Goal: Information Seeking & Learning: Learn about a topic

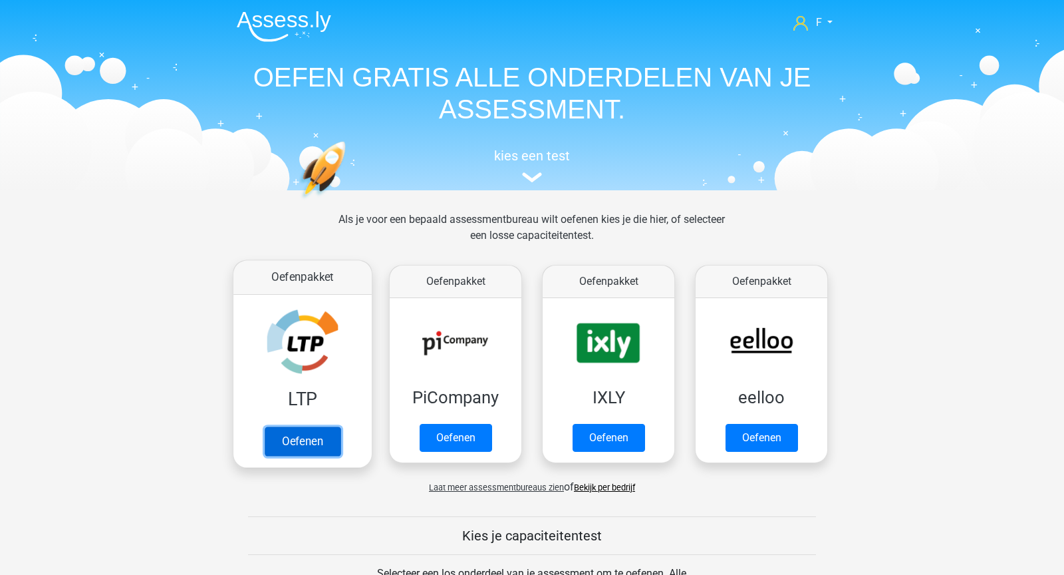
click at [297, 451] on link "Oefenen" at bounding box center [303, 440] width 76 height 29
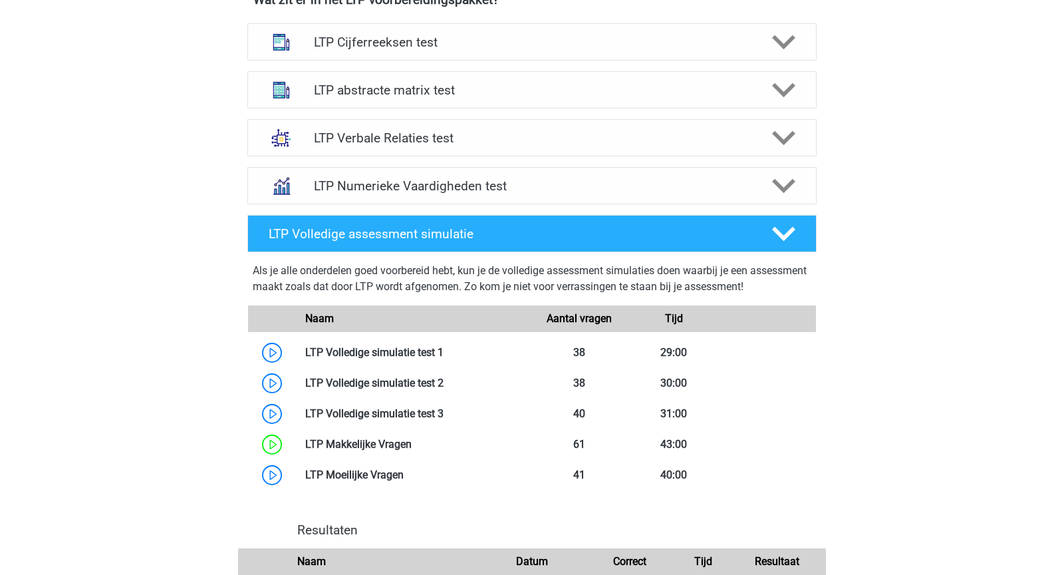
scroll to position [548, 0]
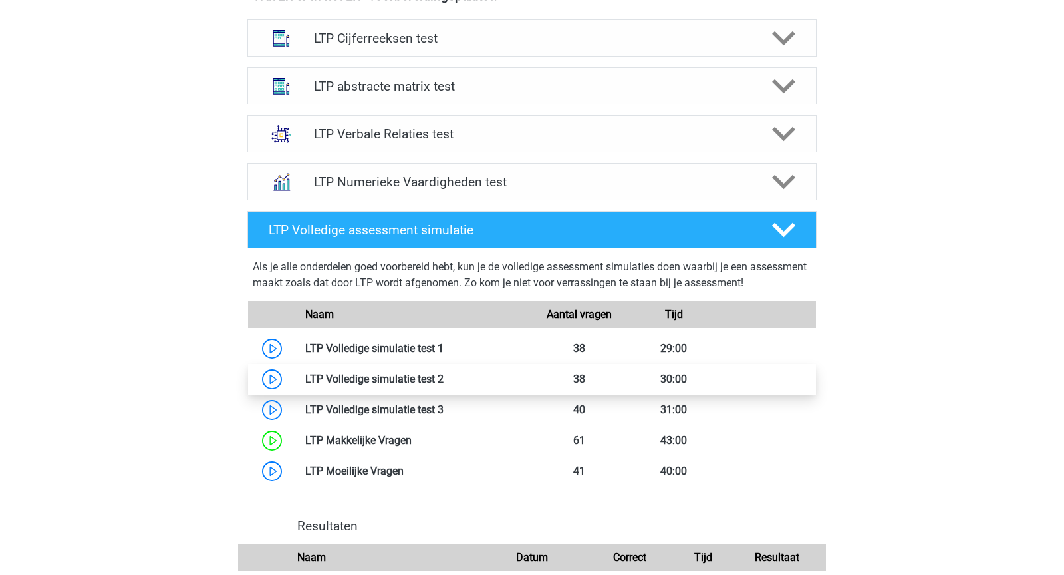
click at [444, 379] on link at bounding box center [444, 379] width 0 height 13
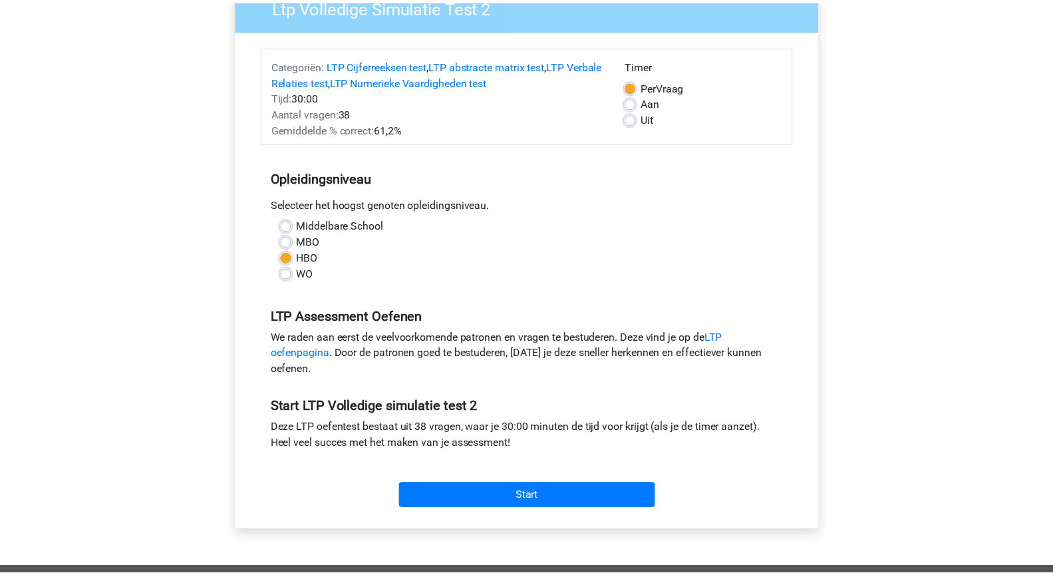
scroll to position [137, 0]
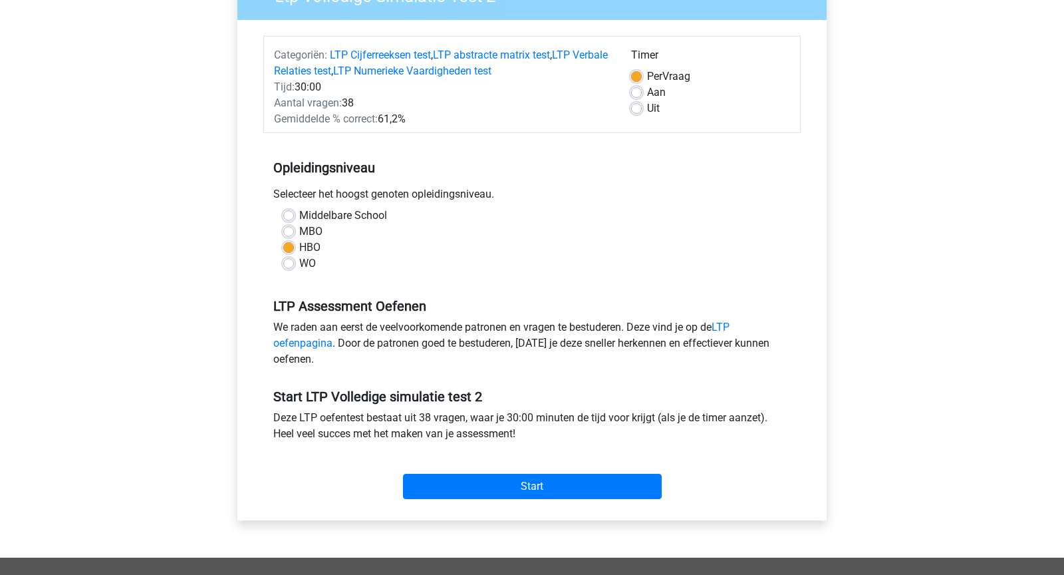
click at [645, 362] on div "We raden aan eerst de veelvoorkomende patronen en vragen te bestuderen. Deze vi…" at bounding box center [532, 345] width 538 height 53
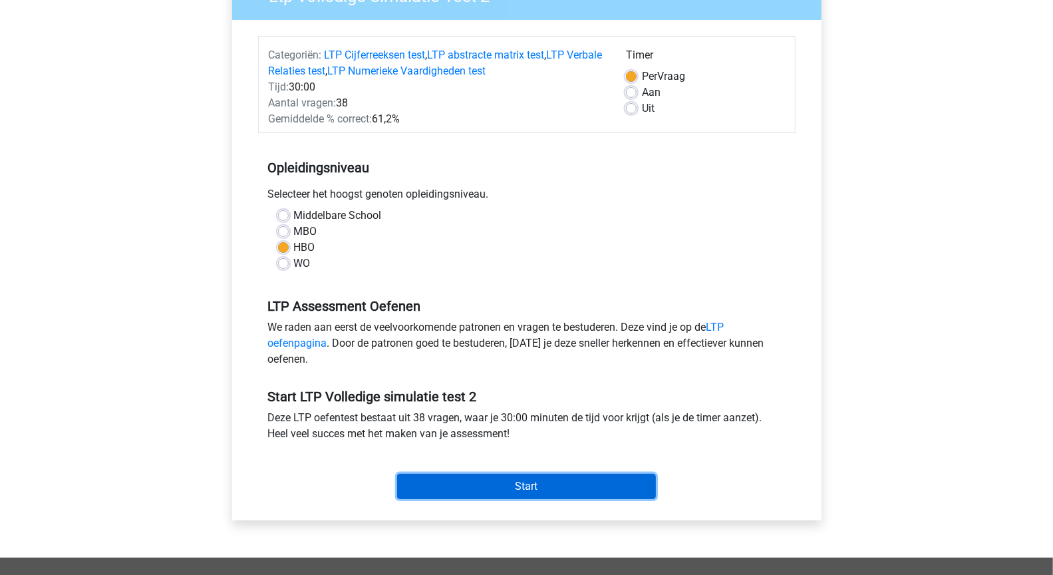
click at [580, 479] on input "Start" at bounding box center [526, 486] width 259 height 25
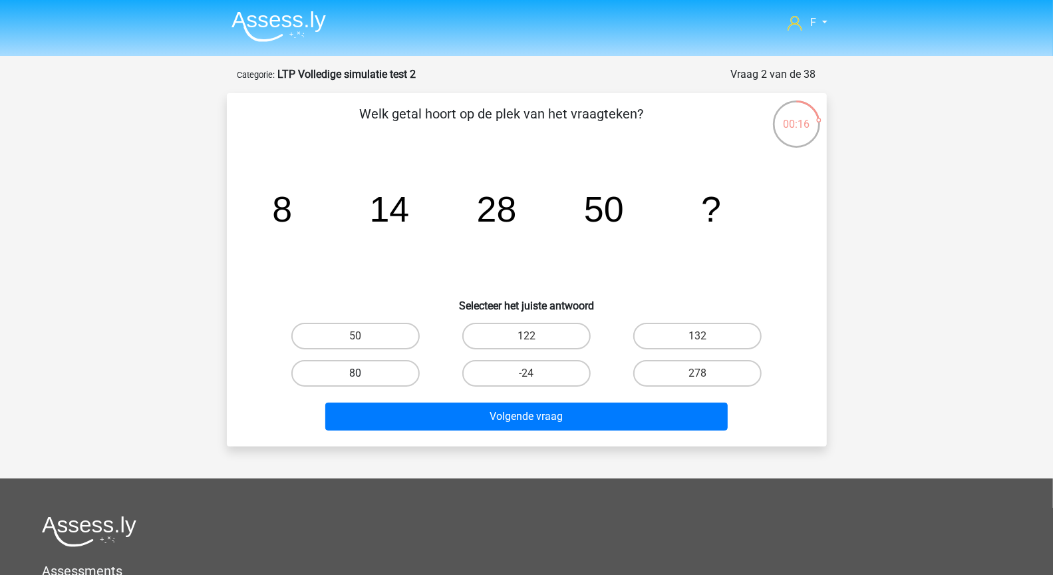
click at [381, 373] on label "80" at bounding box center [355, 373] width 128 height 27
click at [364, 373] on input "80" at bounding box center [359, 377] width 9 height 9
radio input "true"
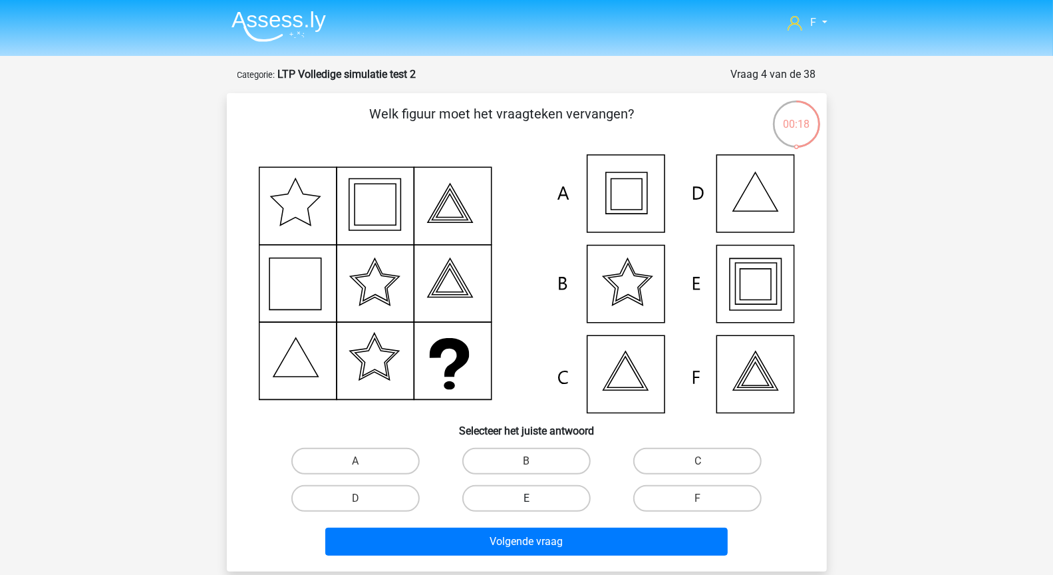
click at [506, 491] on label "E" at bounding box center [526, 498] width 128 height 27
click at [526, 498] on input "E" at bounding box center [530, 502] width 9 height 9
radio input "true"
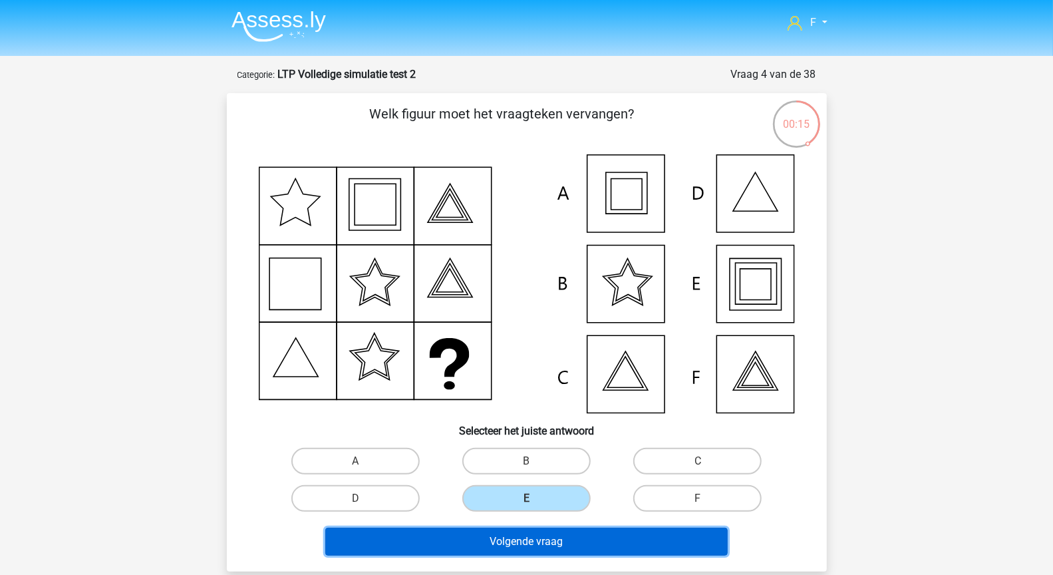
click at [516, 544] on button "Volgende vraag" at bounding box center [526, 542] width 402 height 28
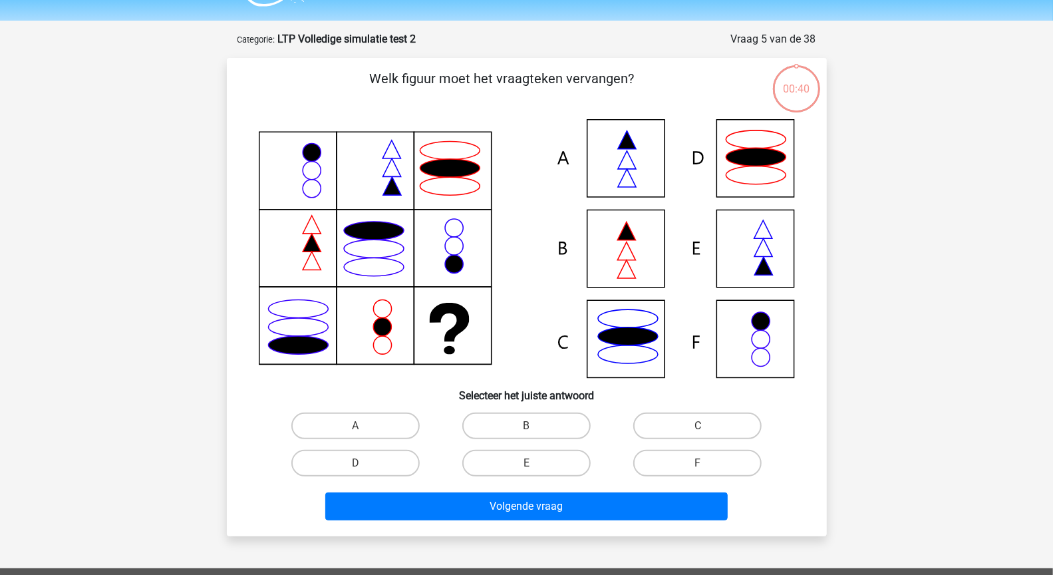
scroll to position [67, 0]
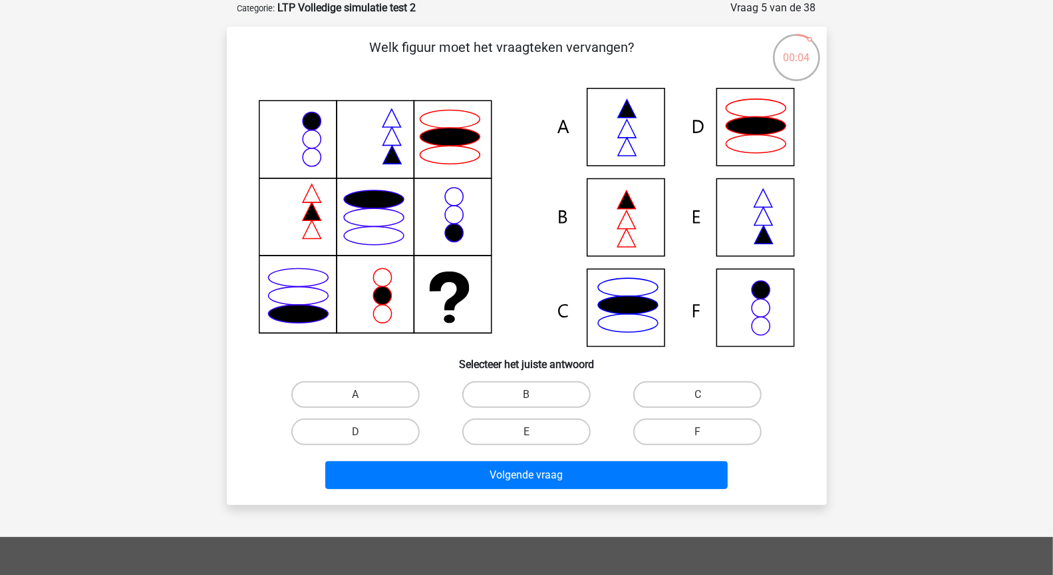
click at [611, 116] on icon at bounding box center [527, 217] width 536 height 259
click at [340, 402] on label "A" at bounding box center [355, 394] width 128 height 27
click at [355, 402] on input "A" at bounding box center [359, 399] width 9 height 9
radio input "true"
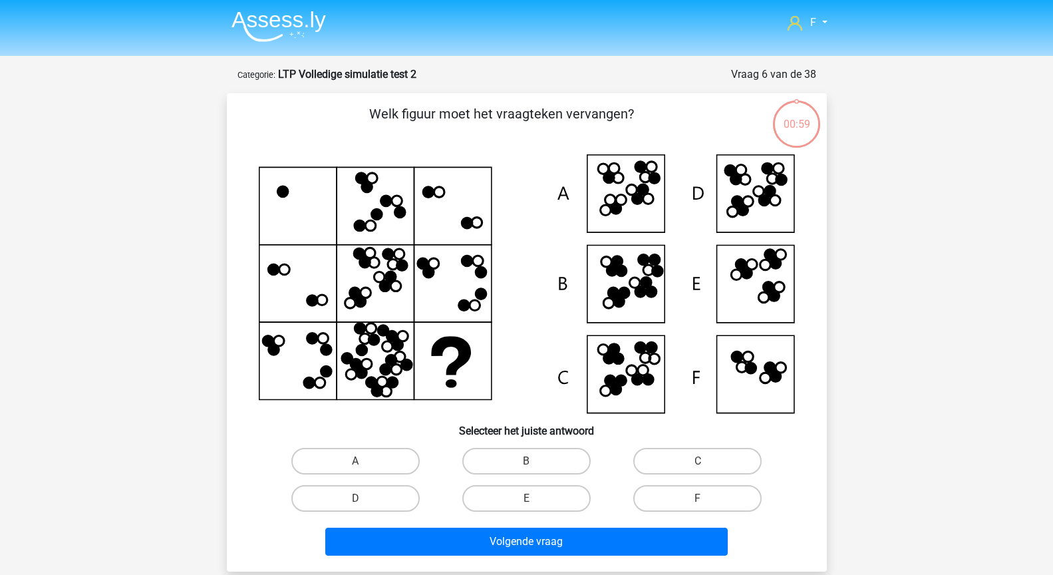
scroll to position [67, 0]
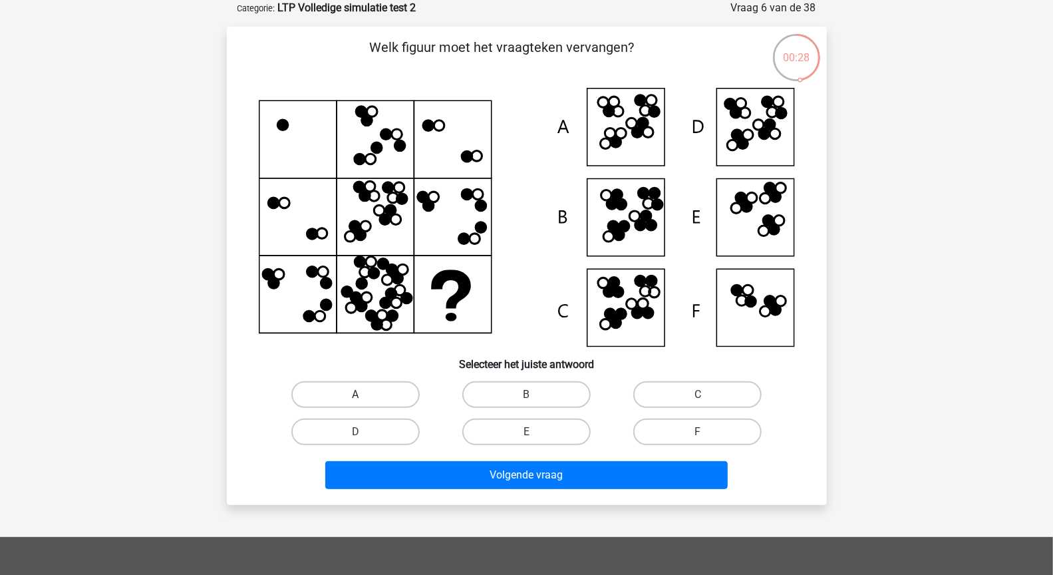
click at [337, 391] on label "A" at bounding box center [355, 394] width 128 height 27
click at [355, 395] on input "A" at bounding box center [359, 399] width 9 height 9
radio input "true"
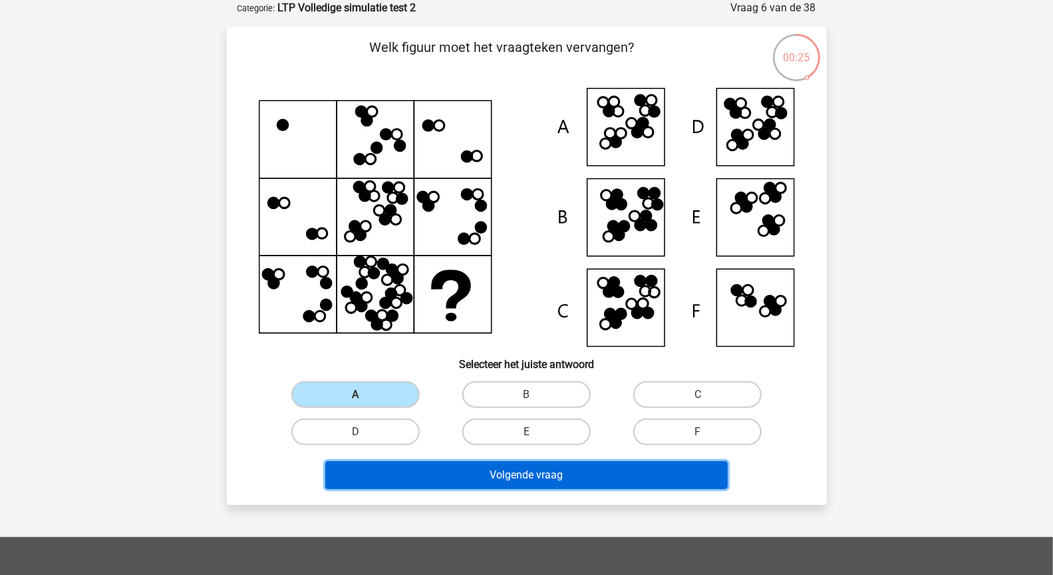
click at [449, 474] on button "Volgende vraag" at bounding box center [526, 475] width 402 height 28
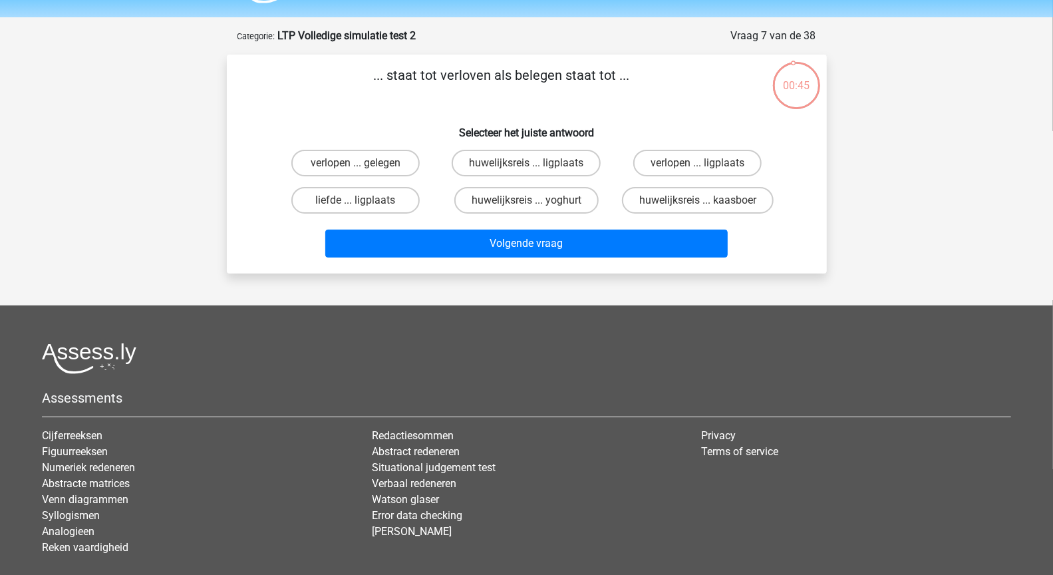
scroll to position [37, 0]
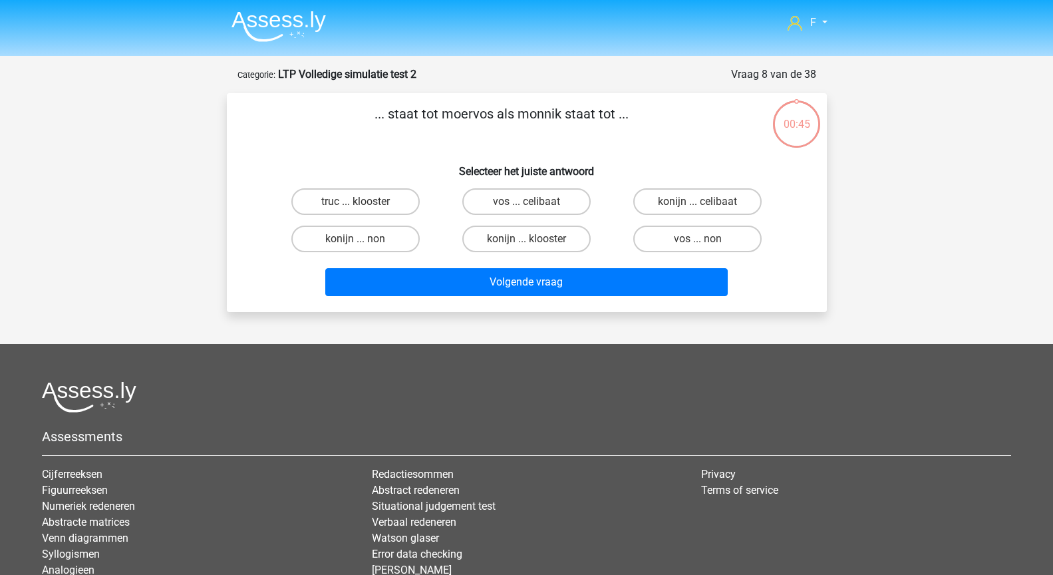
scroll to position [37, 0]
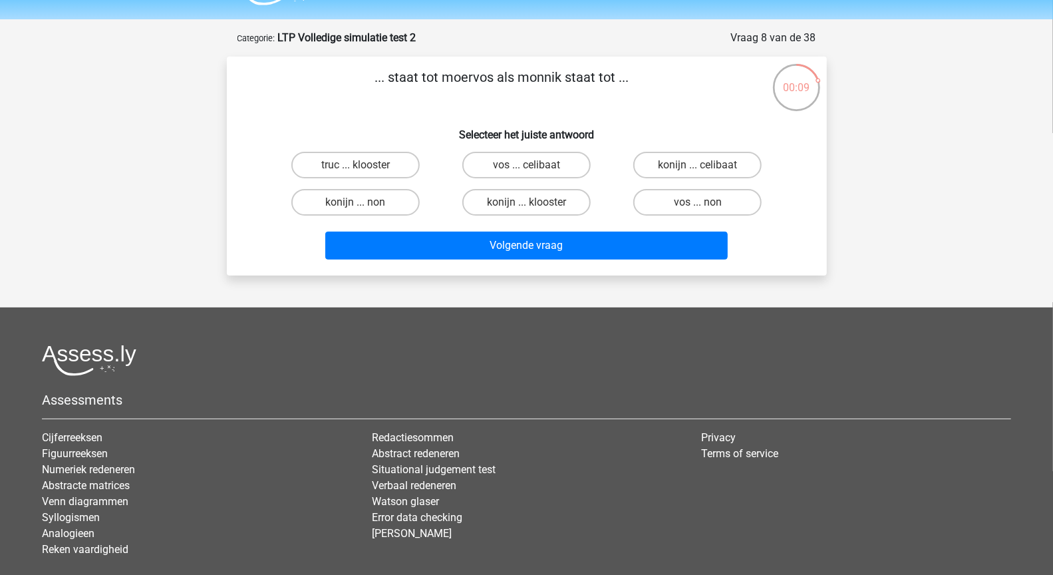
click at [703, 202] on input "vos ... non" at bounding box center [702, 206] width 9 height 9
radio input "true"
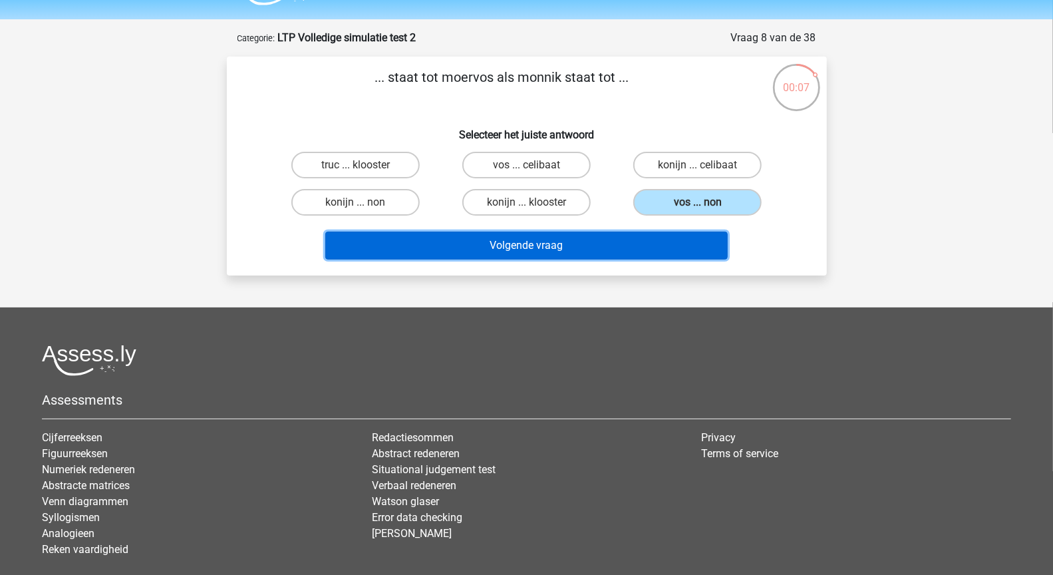
click at [643, 246] on button "Volgende vraag" at bounding box center [526, 246] width 402 height 28
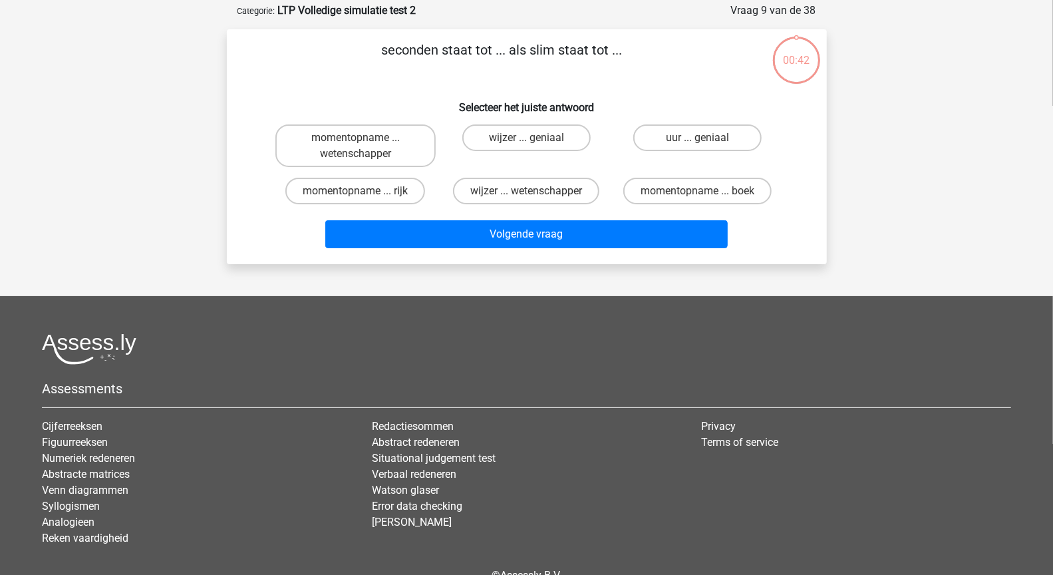
scroll to position [67, 0]
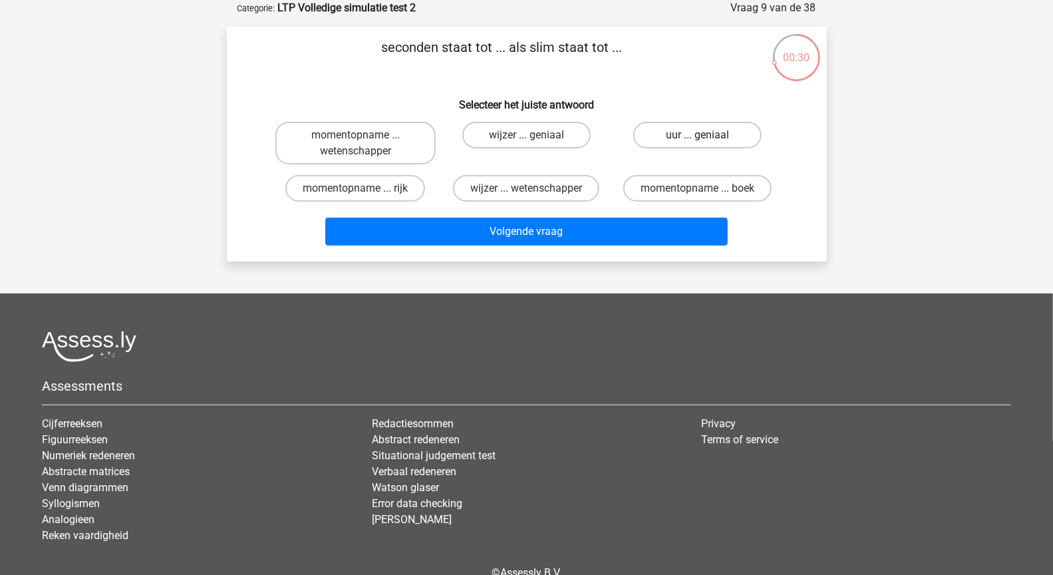
click at [707, 125] on label "uur ... geniaal" at bounding box center [697, 135] width 128 height 27
click at [707, 135] on input "uur ... geniaal" at bounding box center [702, 139] width 9 height 9
radio input "true"
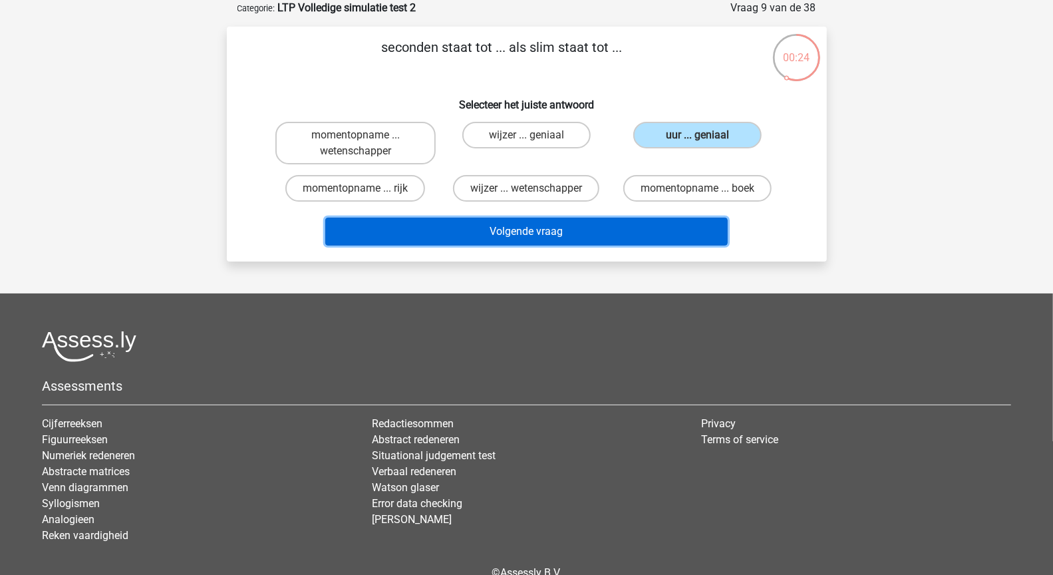
click at [504, 232] on button "Volgende vraag" at bounding box center [526, 232] width 402 height 28
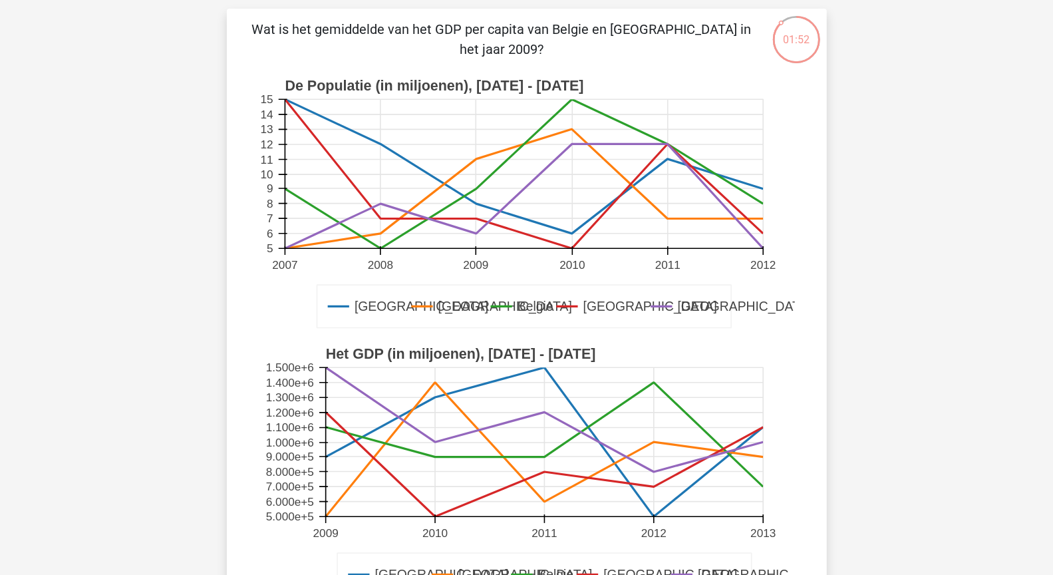
scroll to position [85, 0]
click at [479, 160] on rect at bounding box center [524, 173] width 478 height 149
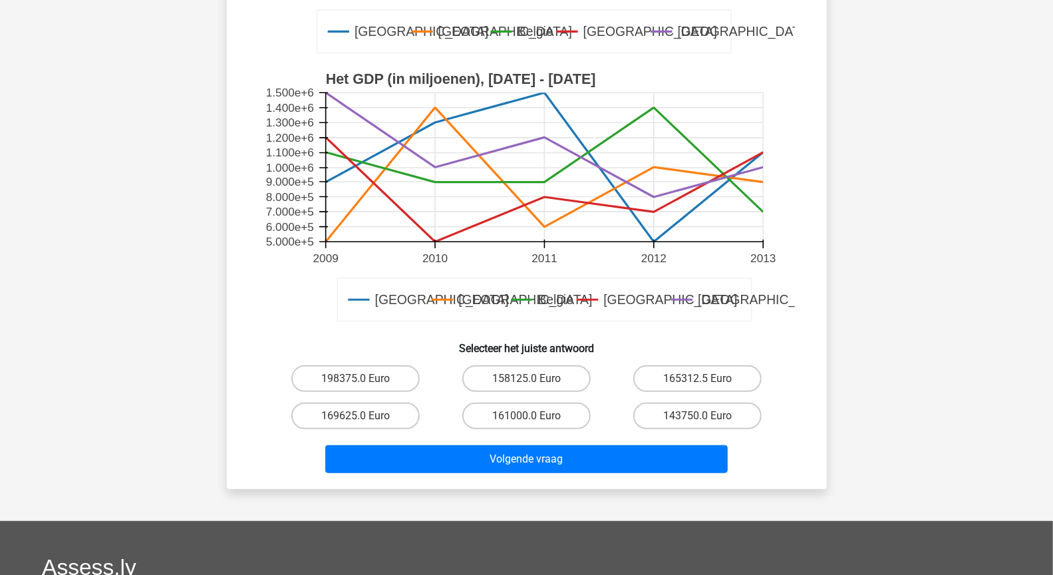
scroll to position [443, 0]
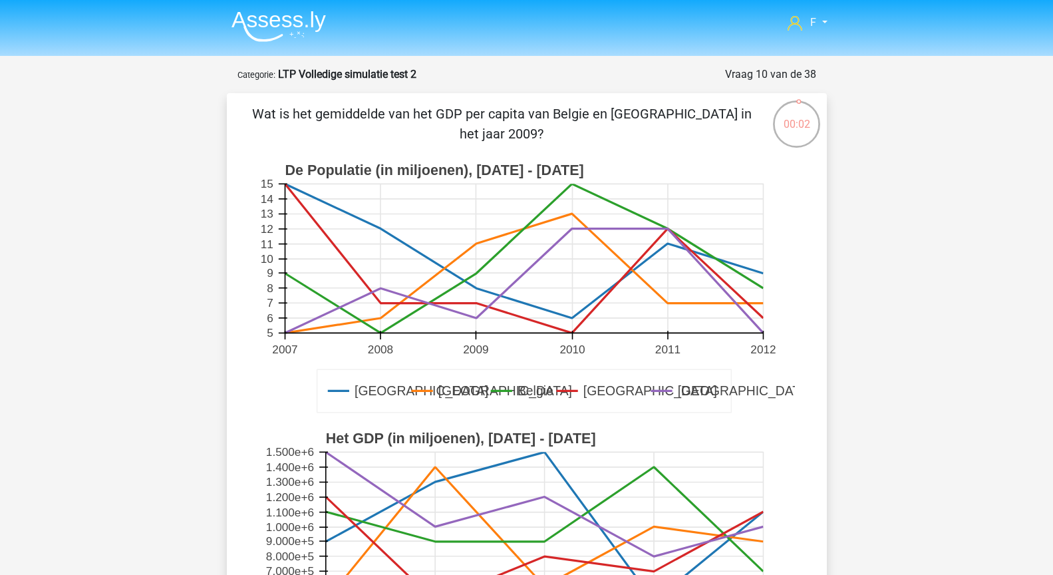
scroll to position [443, 0]
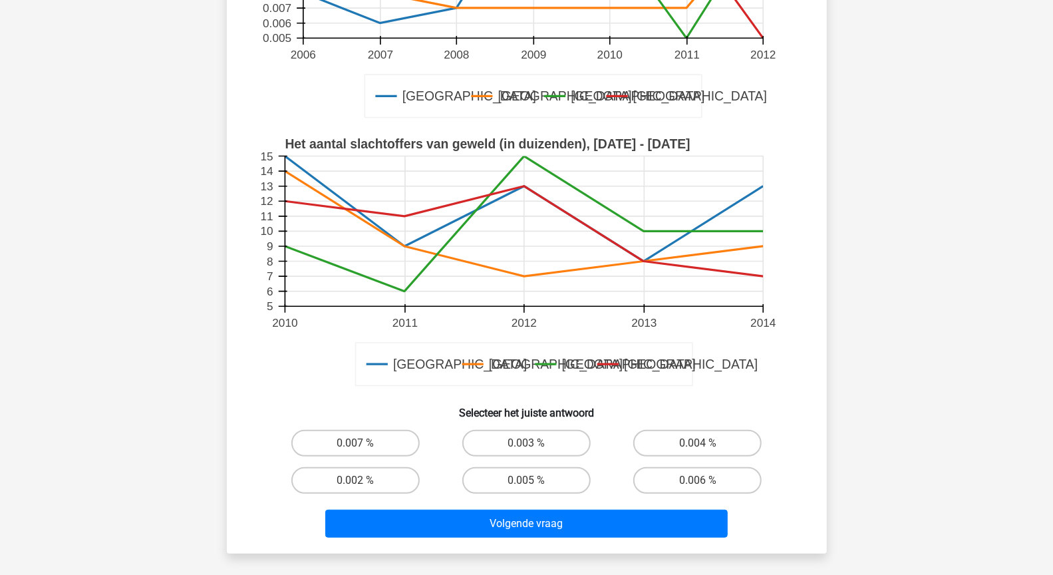
scroll to position [323, 0]
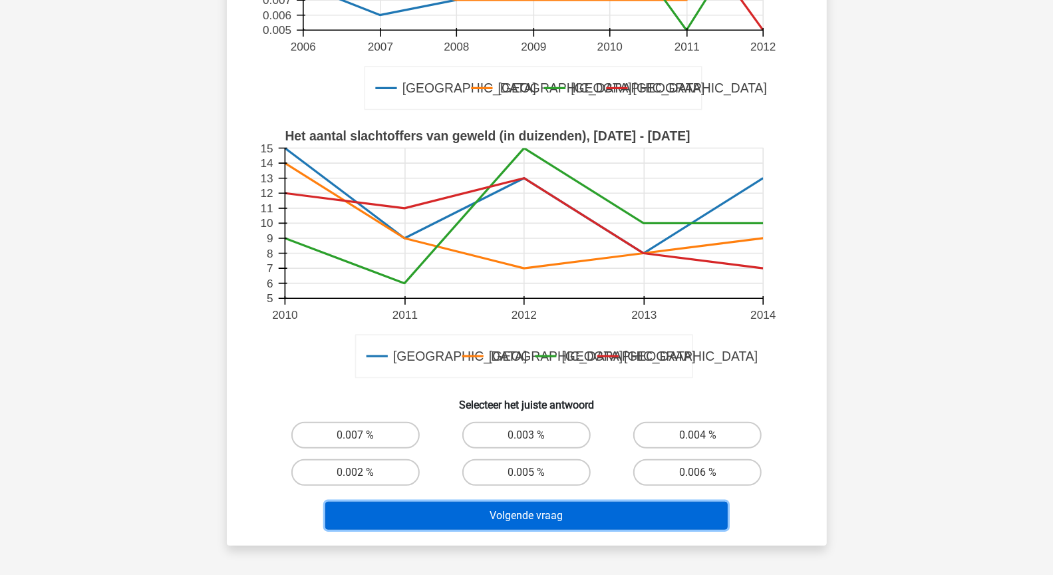
click at [679, 521] on button "Volgende vraag" at bounding box center [526, 516] width 402 height 28
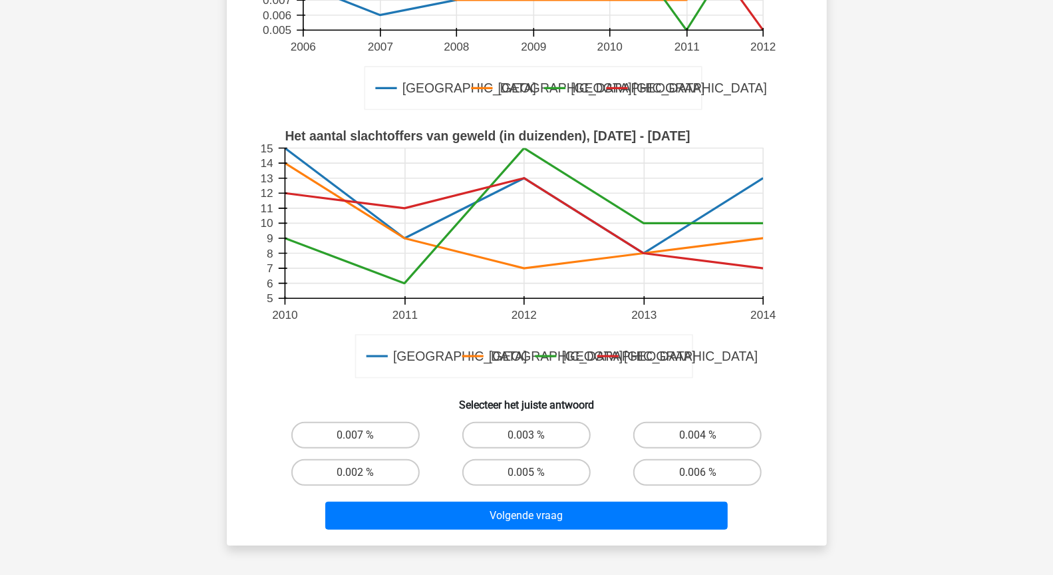
click at [681, 486] on div "0.006 %" at bounding box center [697, 472] width 171 height 37
click at [667, 467] on label "0.006 %" at bounding box center [697, 472] width 128 height 27
click at [698, 472] on input "0.006 %" at bounding box center [702, 476] width 9 height 9
radio input "true"
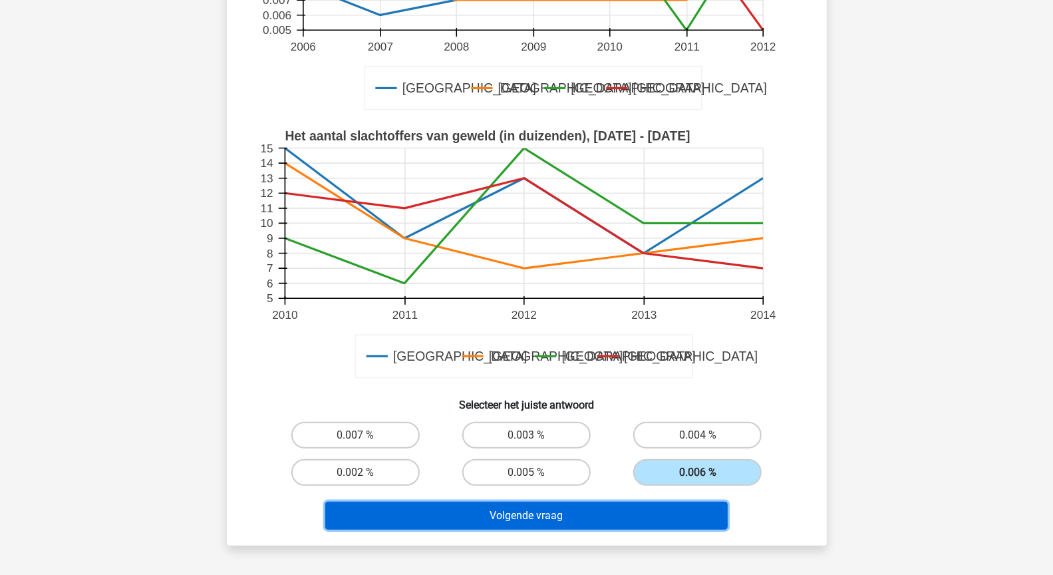
click at [683, 521] on button "Volgende vraag" at bounding box center [526, 516] width 402 height 28
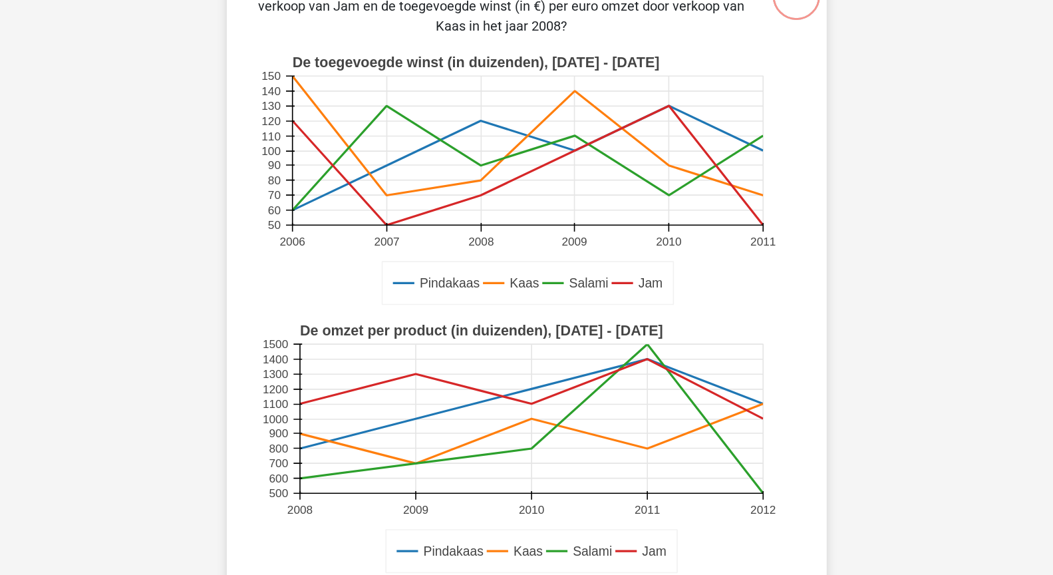
scroll to position [326, 0]
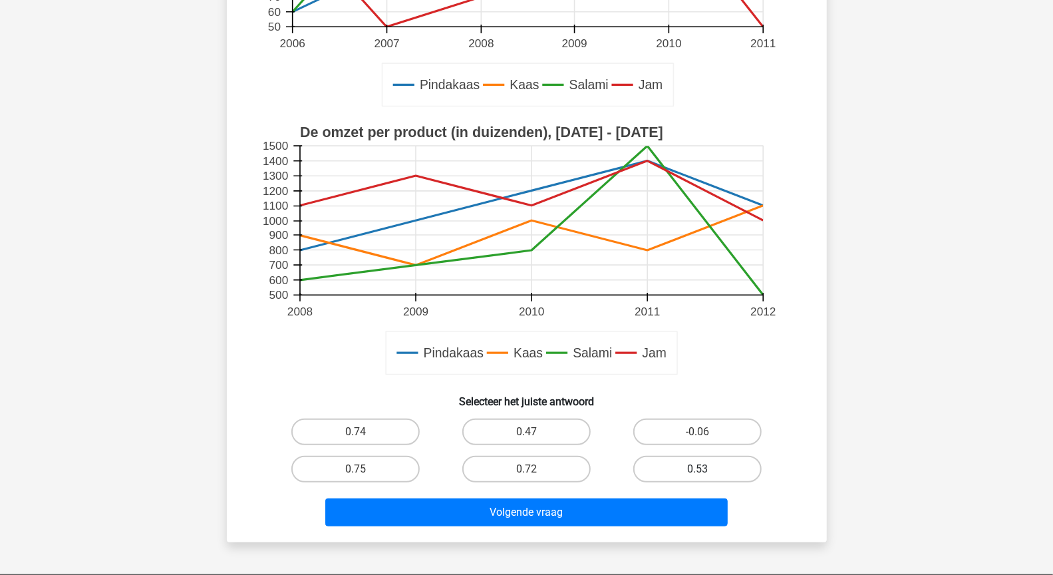
click at [673, 468] on label "0.53" at bounding box center [697, 469] width 128 height 27
click at [698, 469] on input "0.53" at bounding box center [702, 473] width 9 height 9
radio input "true"
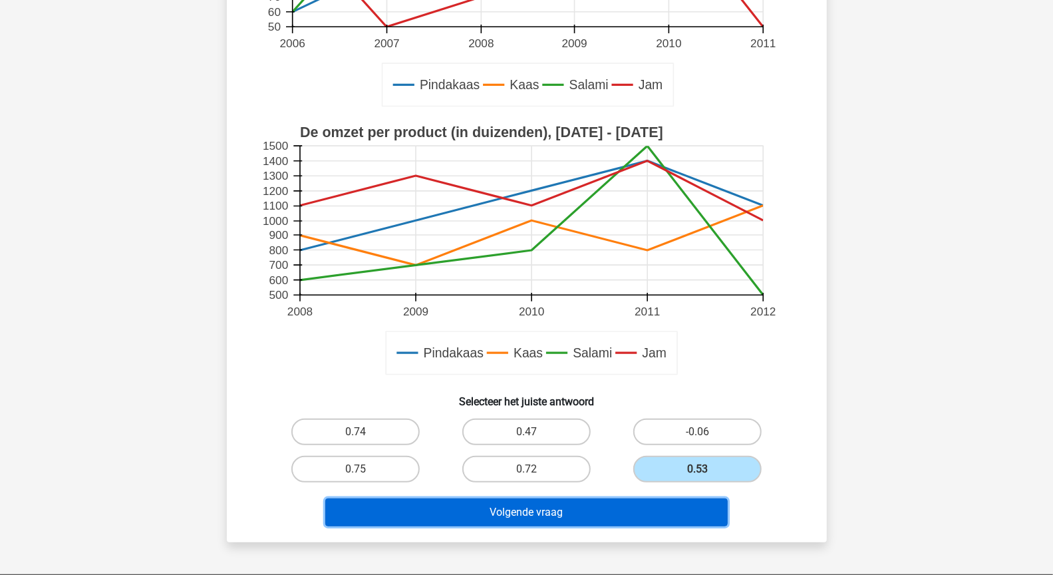
click at [683, 512] on button "Volgende vraag" at bounding box center [526, 512] width 402 height 28
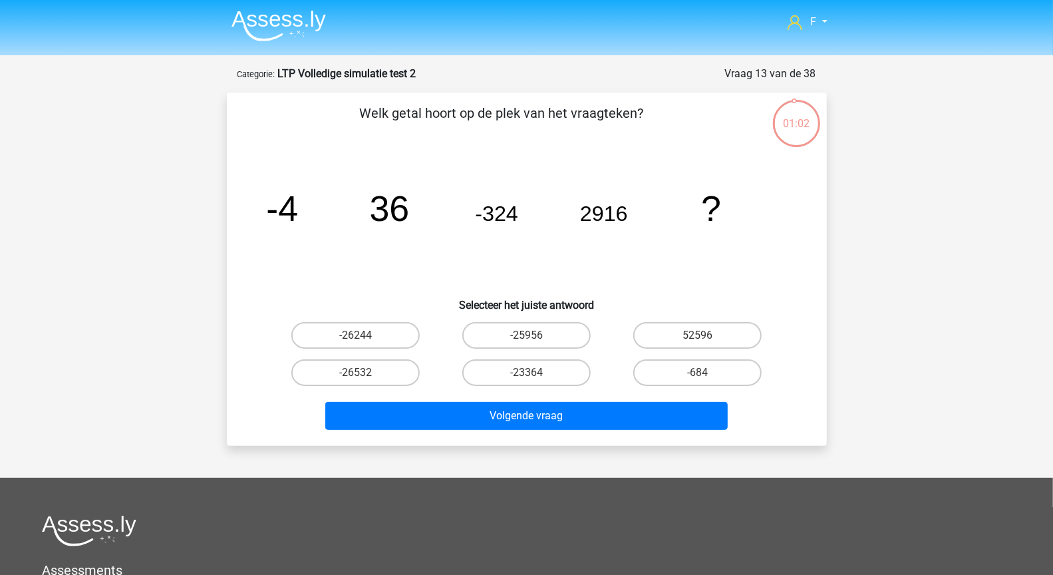
scroll to position [0, 0]
click at [350, 339] on label "-26244" at bounding box center [355, 336] width 128 height 27
click at [355, 339] on input "-26244" at bounding box center [359, 340] width 9 height 9
radio input "true"
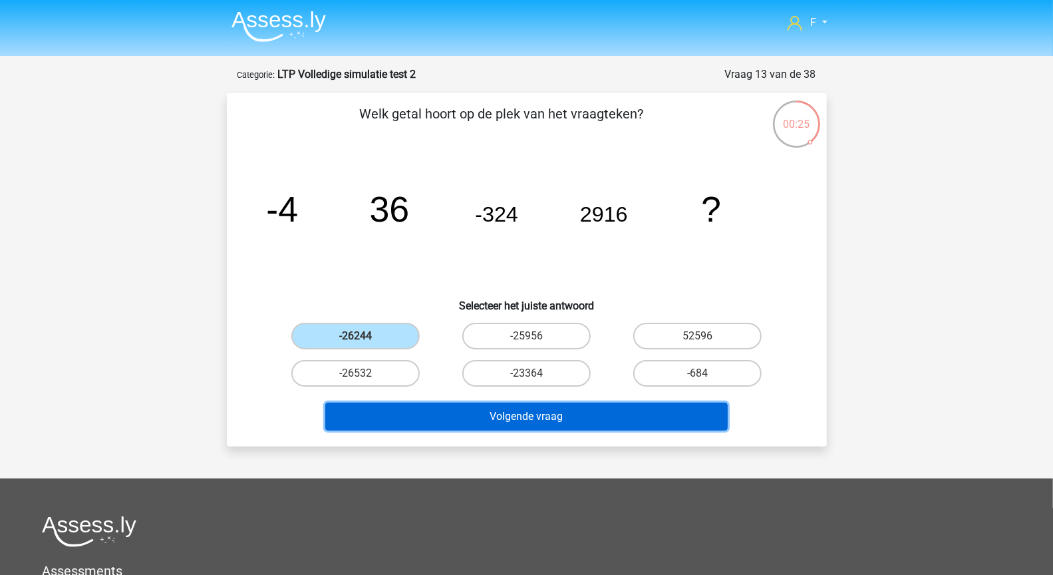
click at [460, 419] on button "Volgende vraag" at bounding box center [526, 416] width 402 height 28
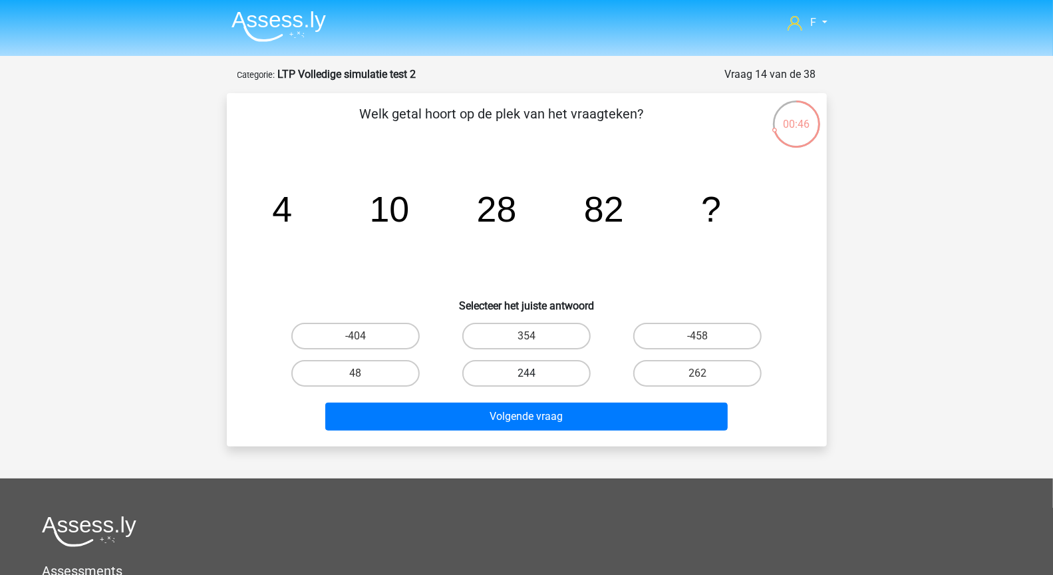
click at [542, 375] on label "244" at bounding box center [526, 373] width 128 height 27
click at [535, 375] on input "244" at bounding box center [530, 377] width 9 height 9
radio input "true"
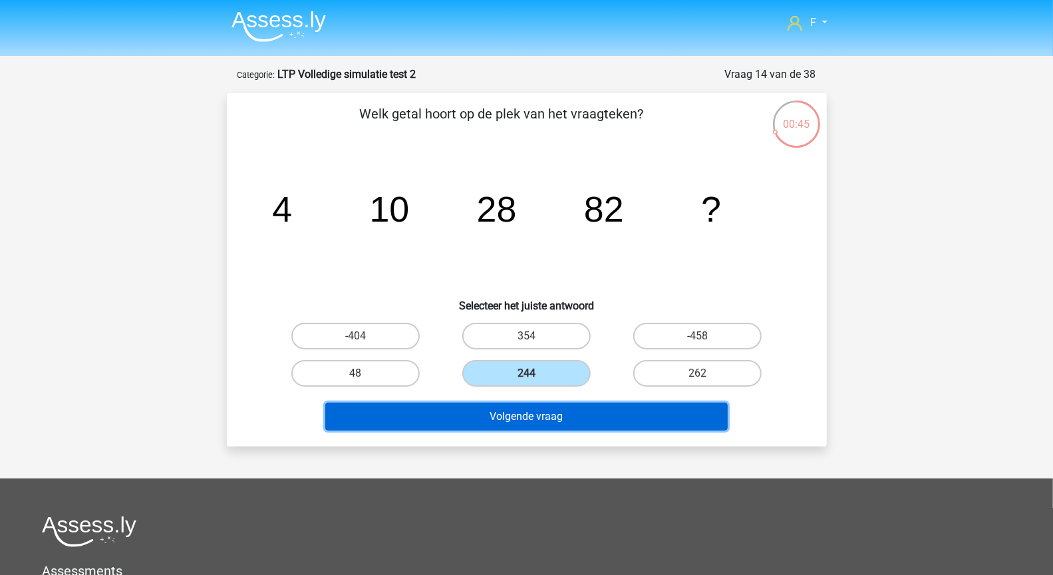
click at [546, 416] on button "Volgende vraag" at bounding box center [526, 416] width 402 height 28
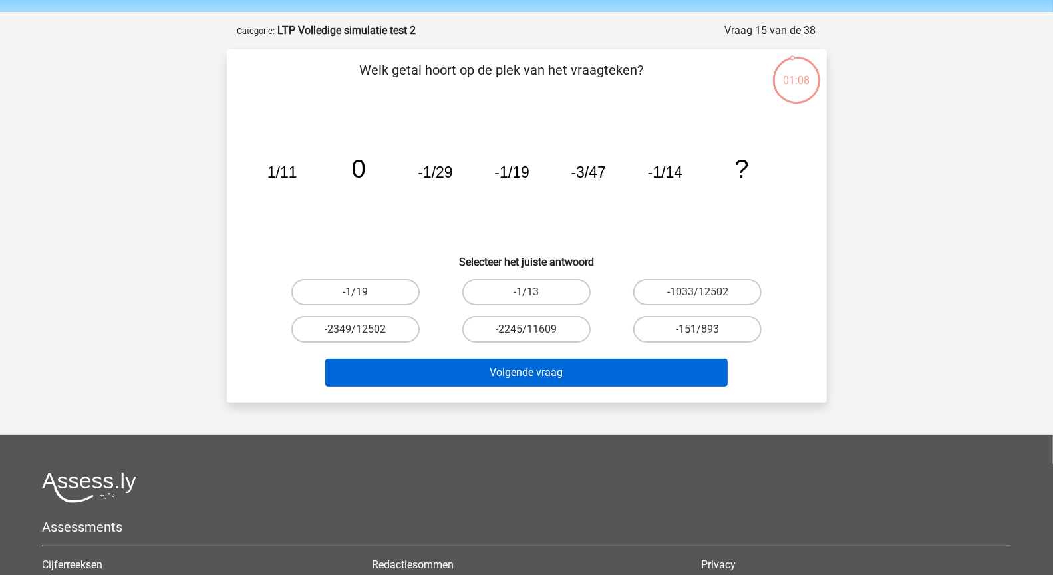
scroll to position [42, 0]
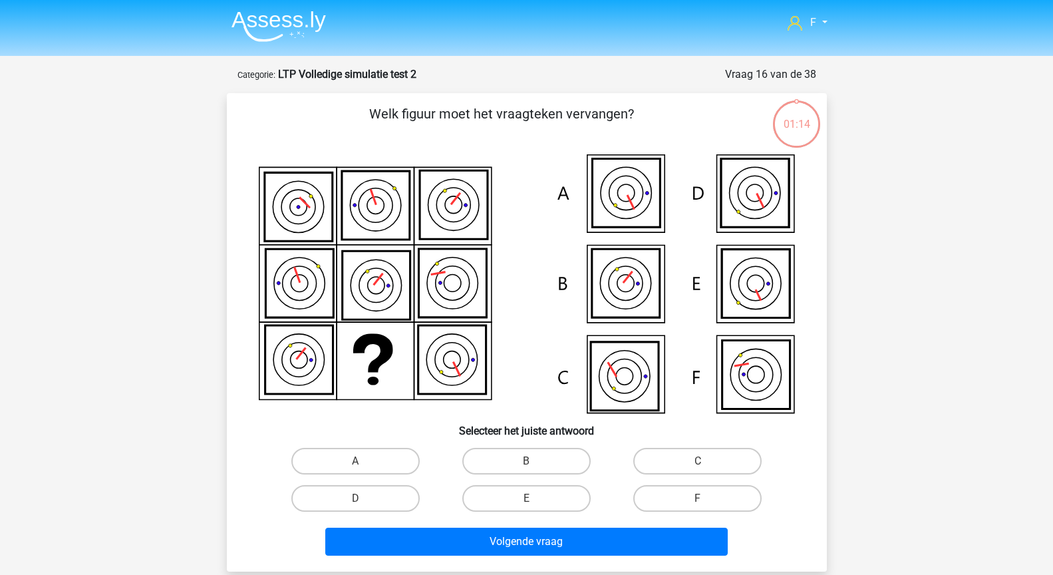
scroll to position [42, 0]
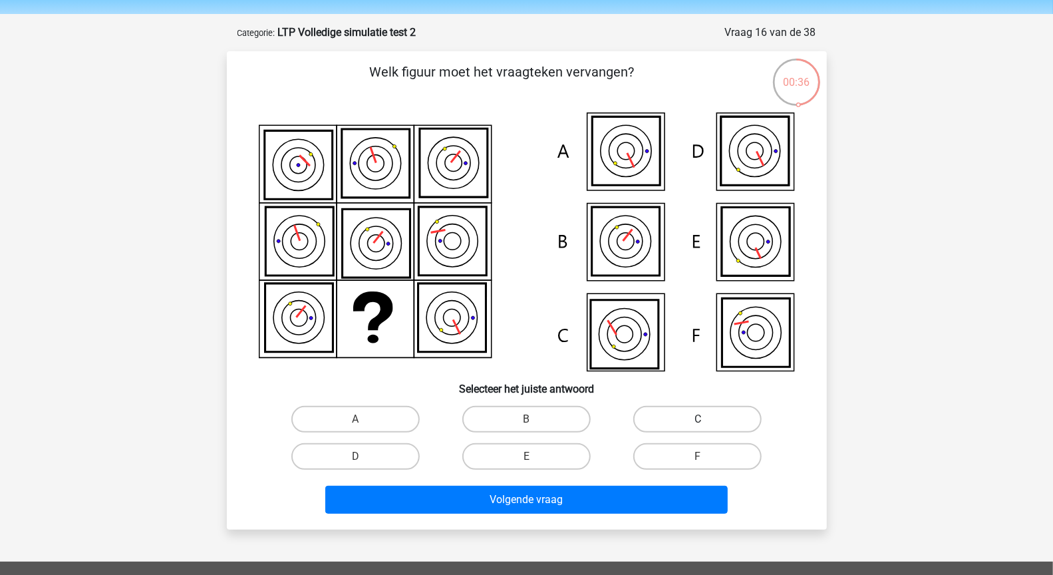
click at [675, 411] on label "C" at bounding box center [697, 419] width 128 height 27
click at [698, 419] on input "C" at bounding box center [702, 423] width 9 height 9
radio input "true"
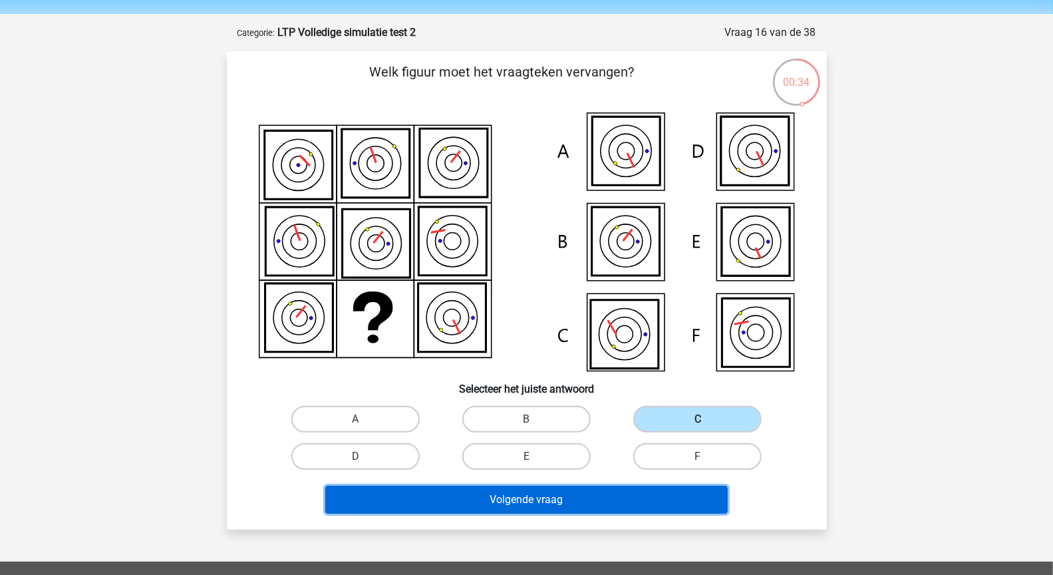
click at [596, 504] on button "Volgende vraag" at bounding box center [526, 500] width 402 height 28
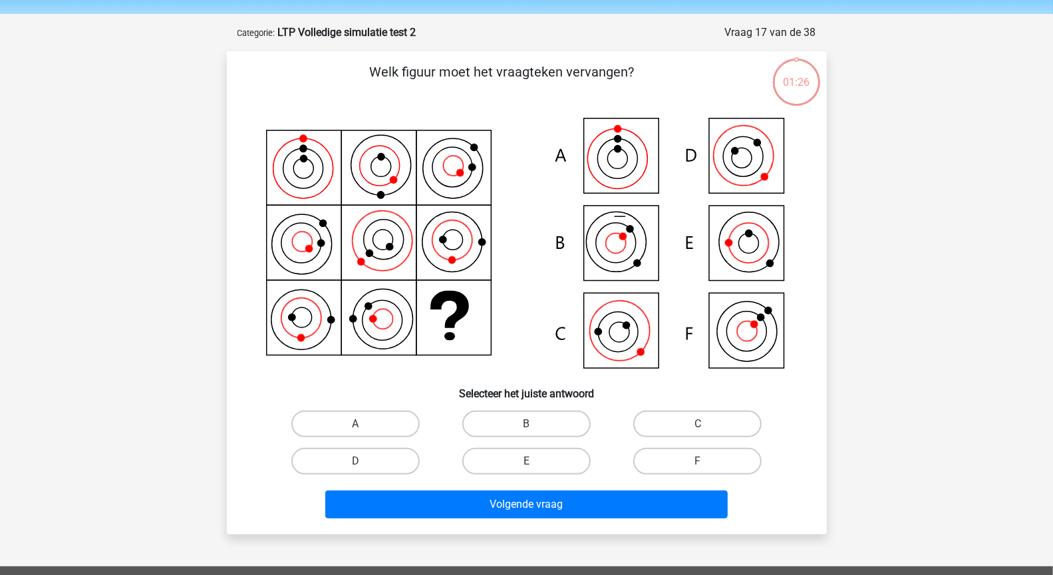
scroll to position [67, 0]
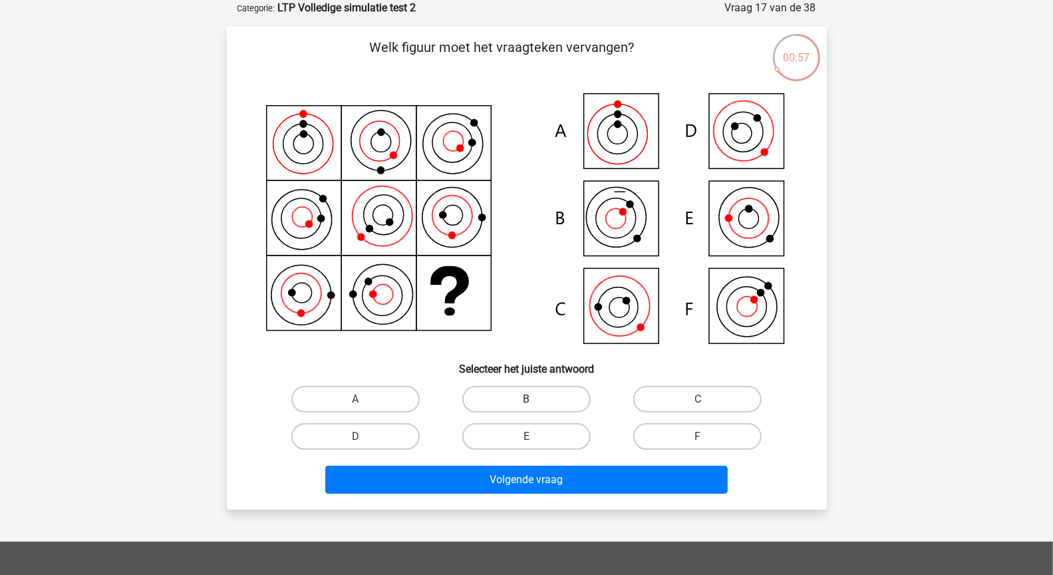
click at [510, 391] on label "B" at bounding box center [526, 399] width 128 height 27
click at [526, 399] on input "B" at bounding box center [530, 403] width 9 height 9
radio input "true"
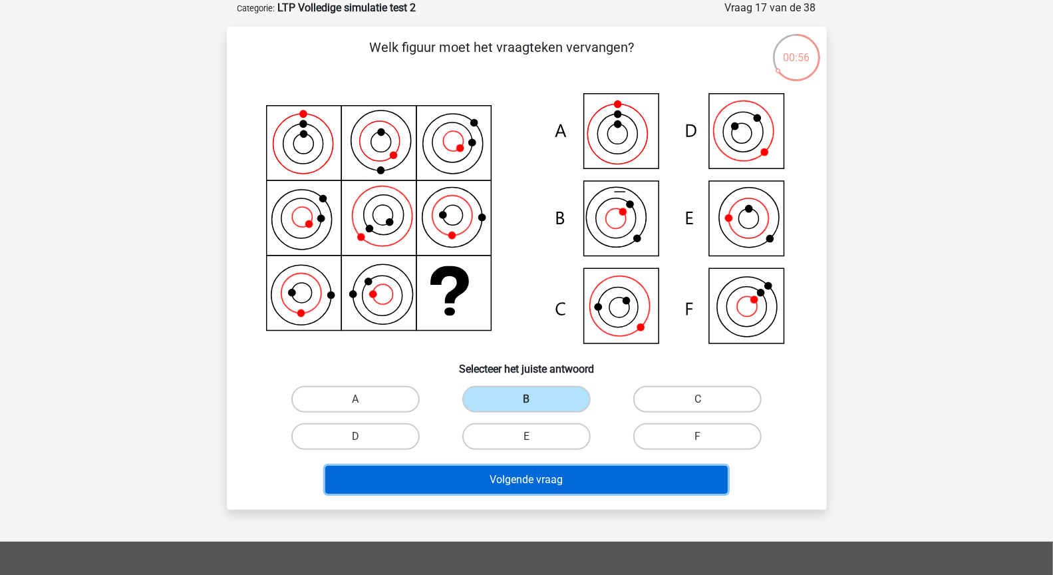
click at [566, 476] on button "Volgende vraag" at bounding box center [526, 480] width 402 height 28
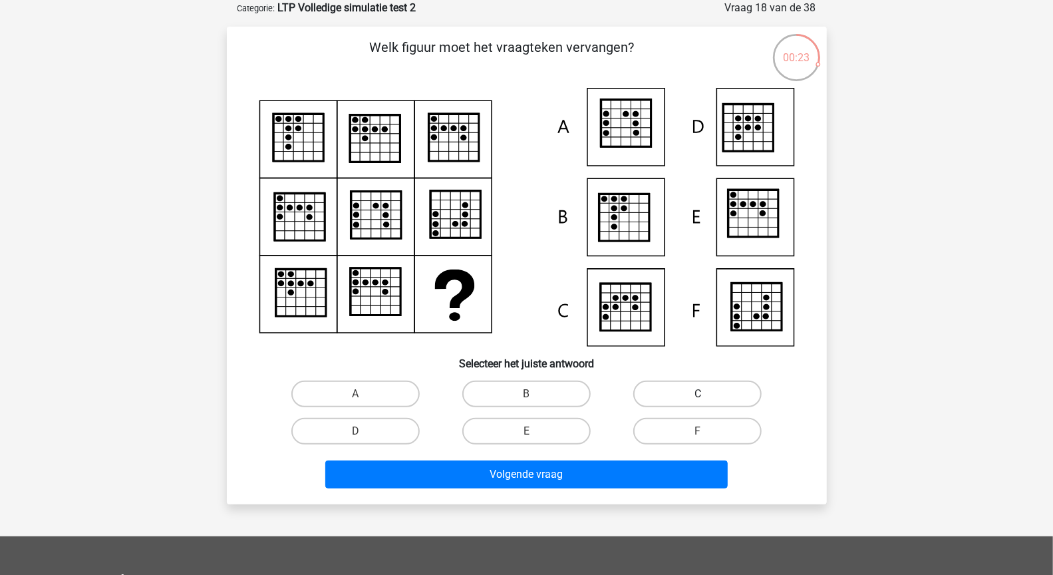
click at [665, 391] on label "C" at bounding box center [697, 394] width 128 height 27
click at [698, 394] on input "C" at bounding box center [702, 398] width 9 height 9
radio input "true"
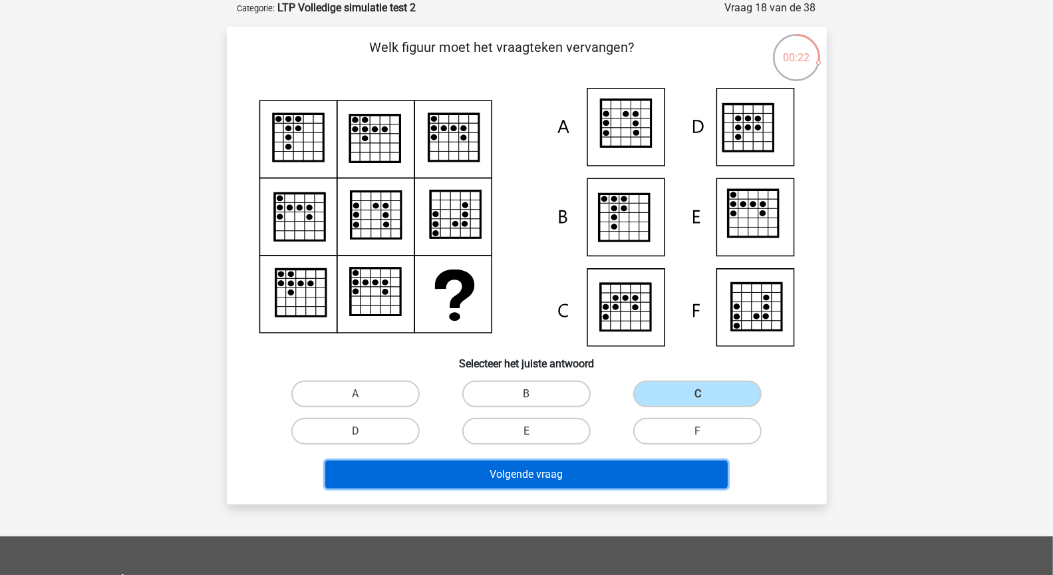
click at [639, 474] on button "Volgende vraag" at bounding box center [526, 474] width 402 height 28
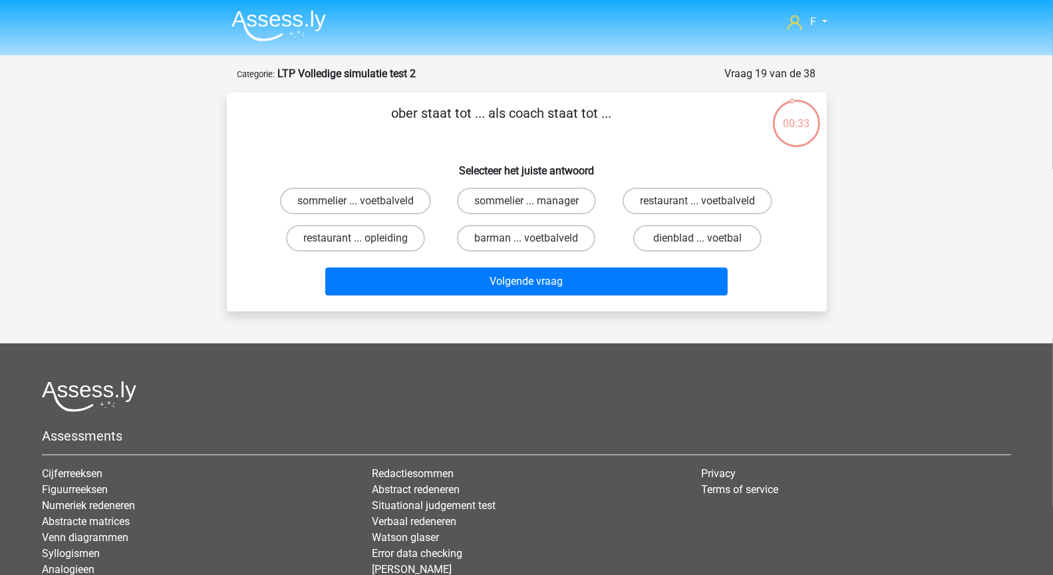
scroll to position [0, 0]
click at [493, 200] on label "sommelier ... manager" at bounding box center [526, 201] width 139 height 27
click at [526, 202] on input "sommelier ... manager" at bounding box center [530, 206] width 9 height 9
radio input "true"
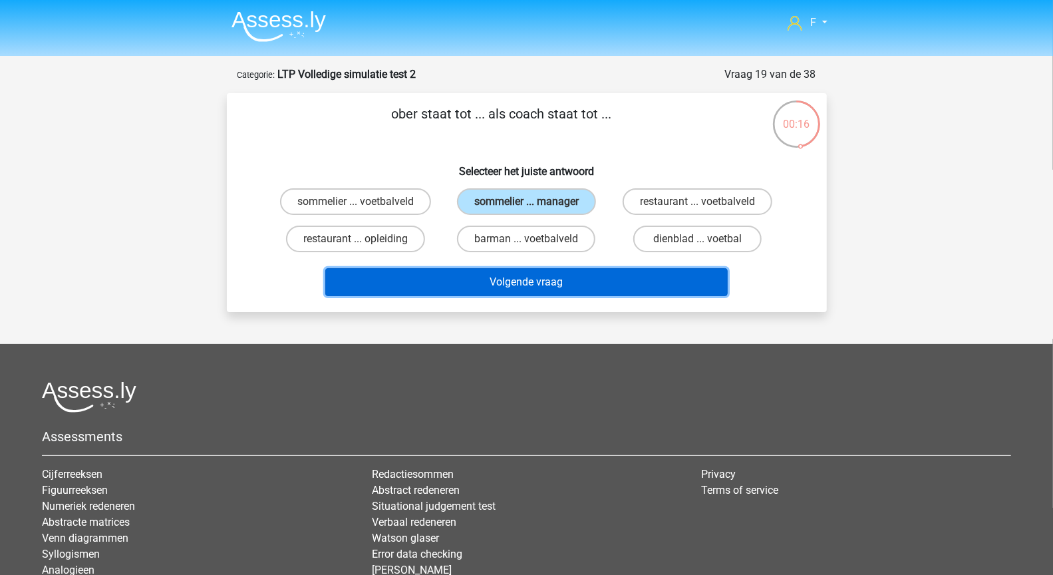
click at [558, 286] on button "Volgende vraag" at bounding box center [526, 282] width 402 height 28
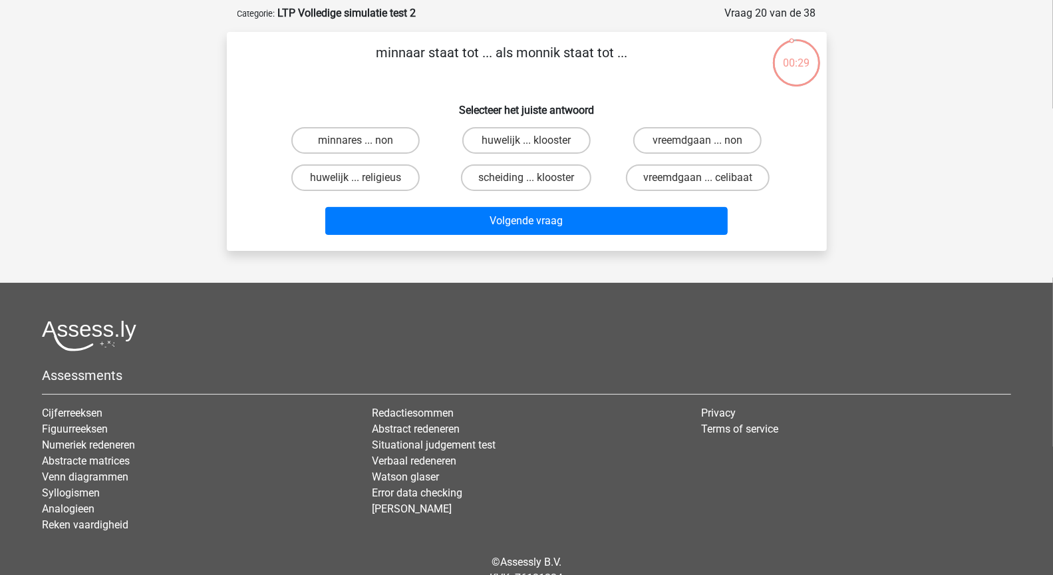
scroll to position [61, 0]
click at [383, 134] on label "minnares ... non" at bounding box center [355, 141] width 128 height 27
click at [364, 141] on input "minnares ... non" at bounding box center [359, 145] width 9 height 9
radio input "true"
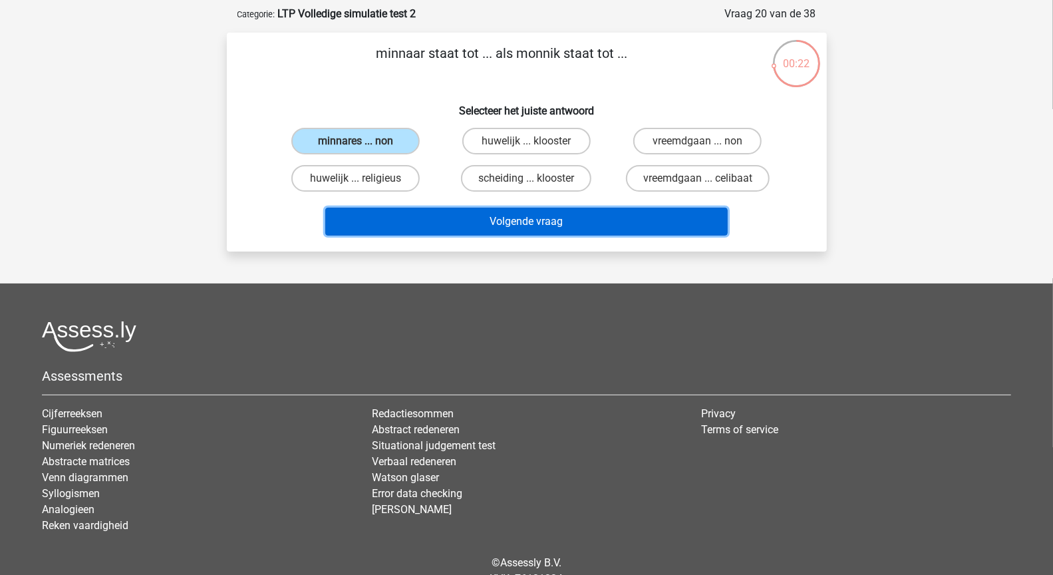
click at [466, 224] on button "Volgende vraag" at bounding box center [526, 222] width 402 height 28
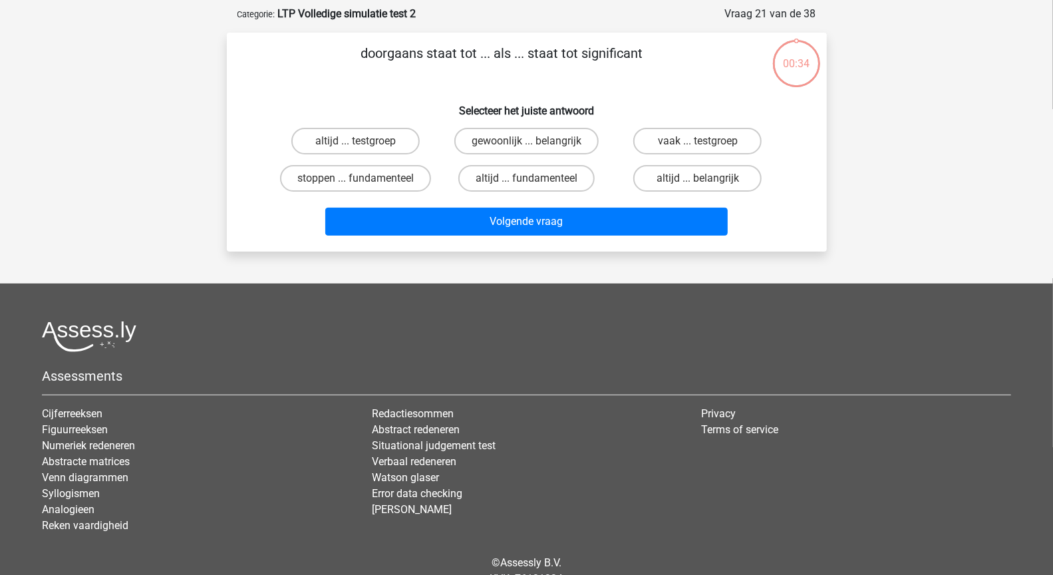
scroll to position [67, 0]
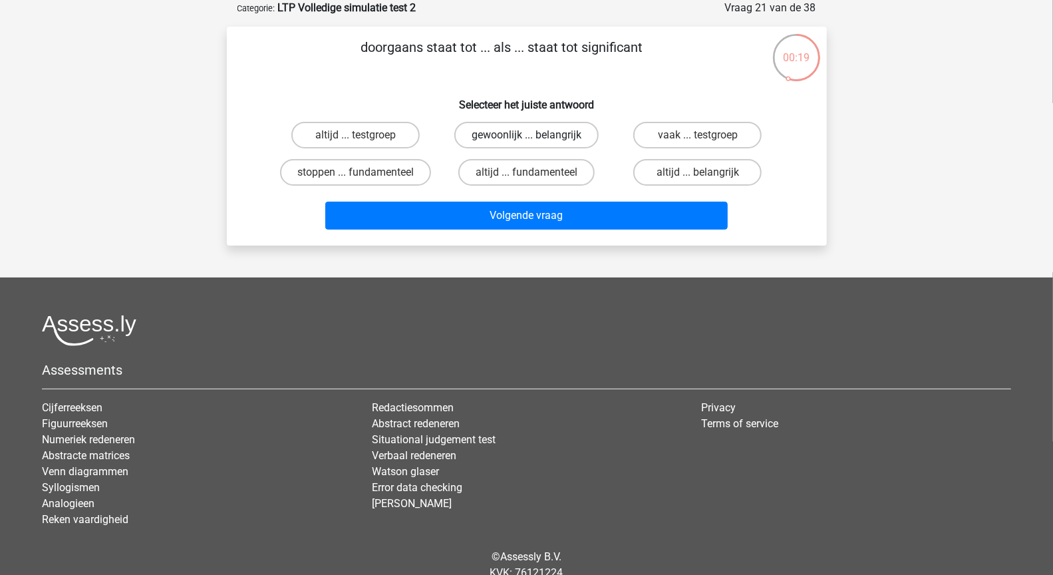
click at [508, 137] on label "gewoonlijk ... belangrijk" at bounding box center [526, 135] width 144 height 27
click at [526, 137] on input "gewoonlijk ... belangrijk" at bounding box center [530, 139] width 9 height 9
radio input "true"
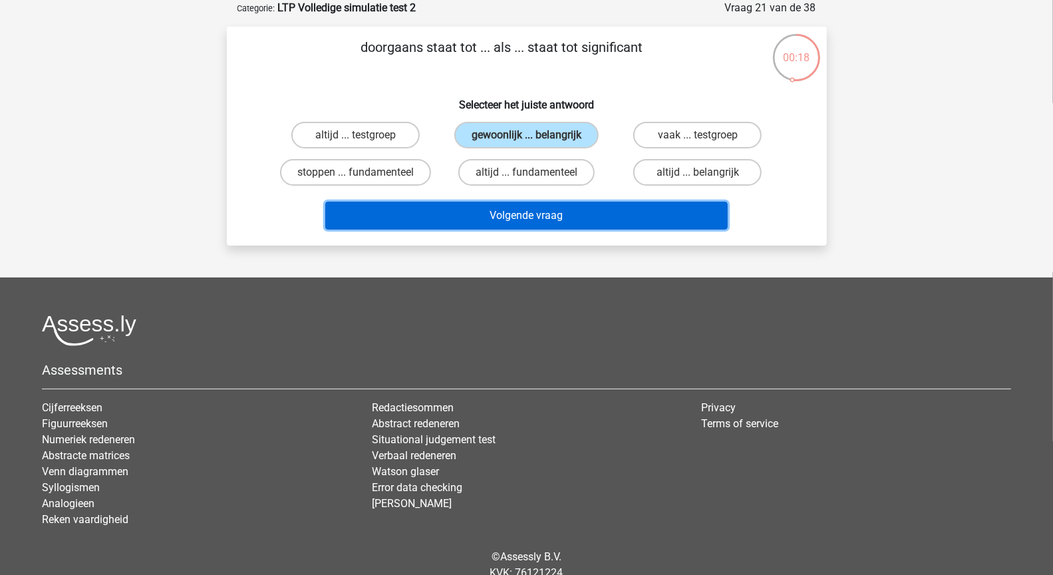
click at [545, 218] on button "Volgende vraag" at bounding box center [526, 216] width 402 height 28
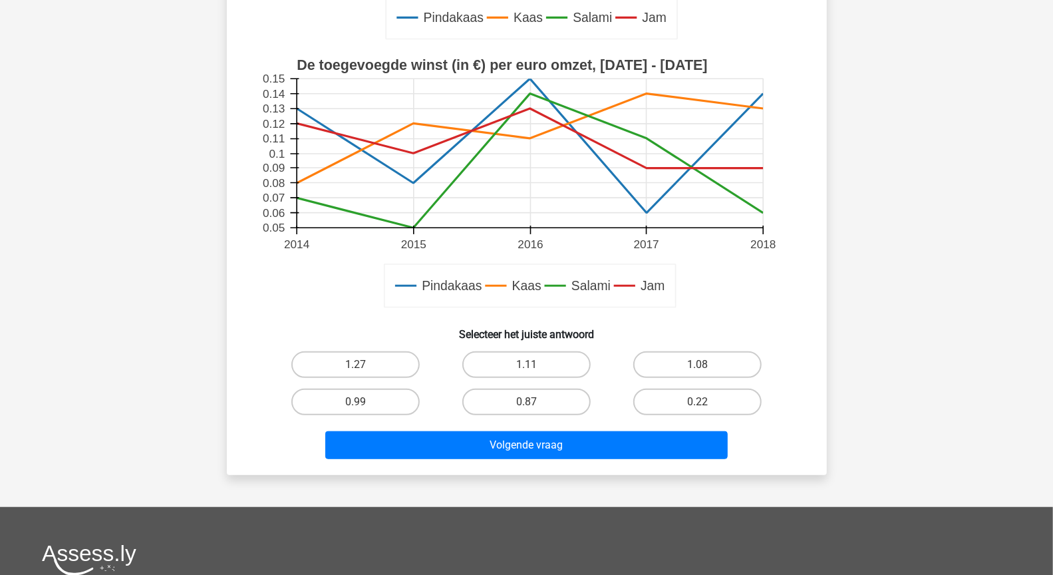
scroll to position [374, 0]
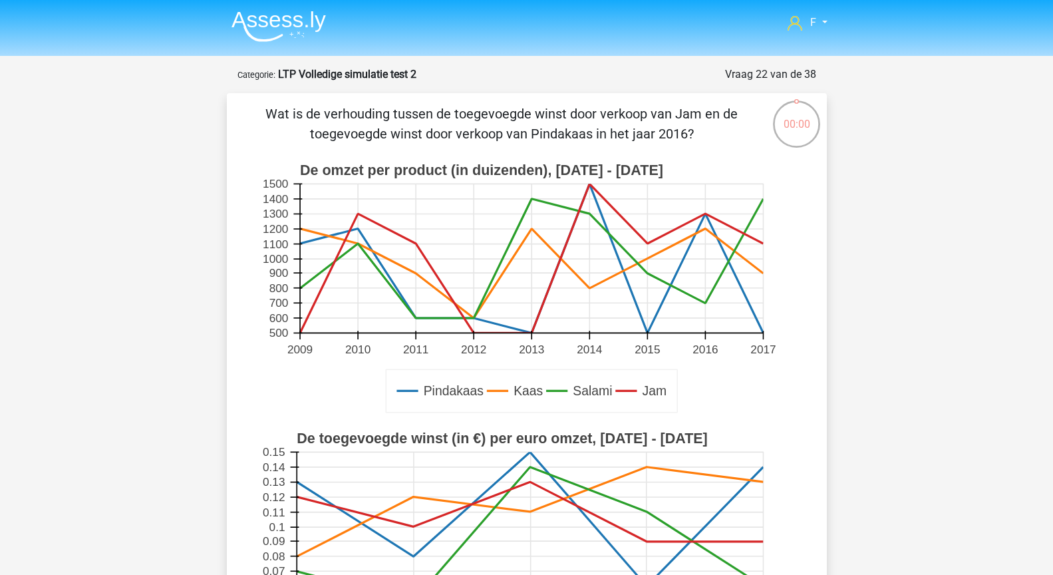
scroll to position [374, 0]
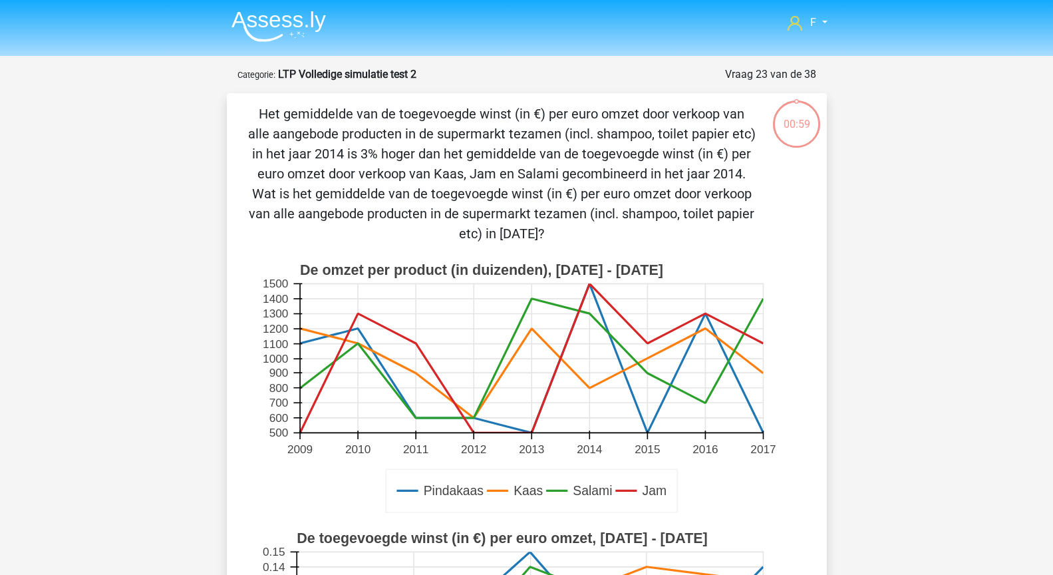
scroll to position [474, 0]
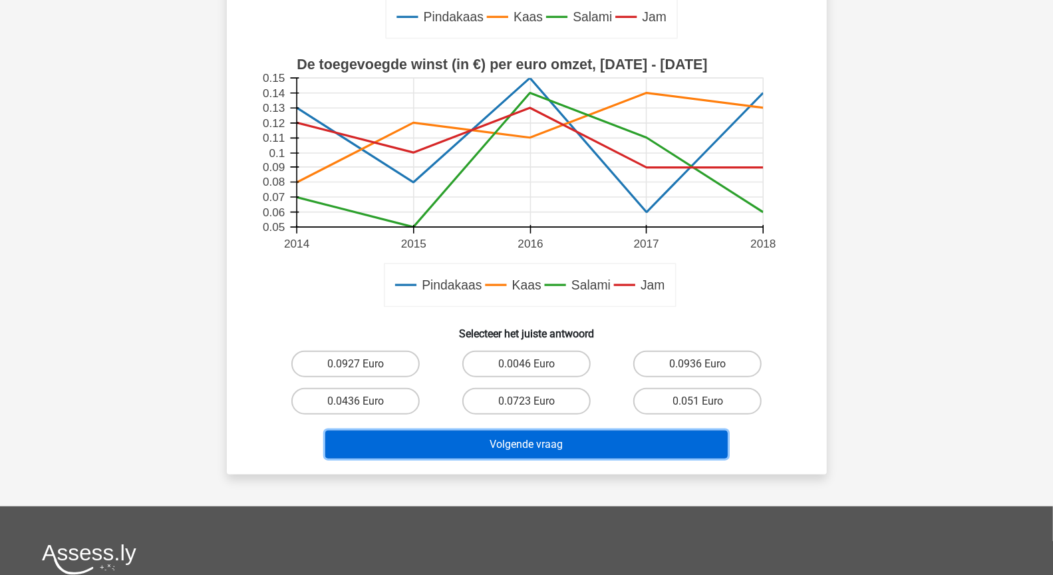
click at [630, 437] on button "Volgende vraag" at bounding box center [526, 444] width 402 height 28
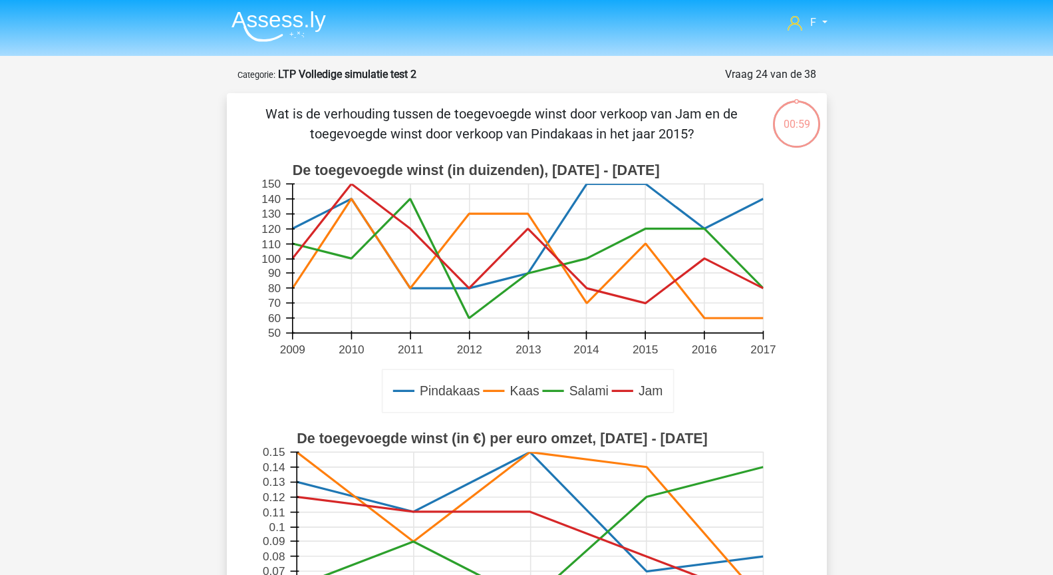
scroll to position [374, 0]
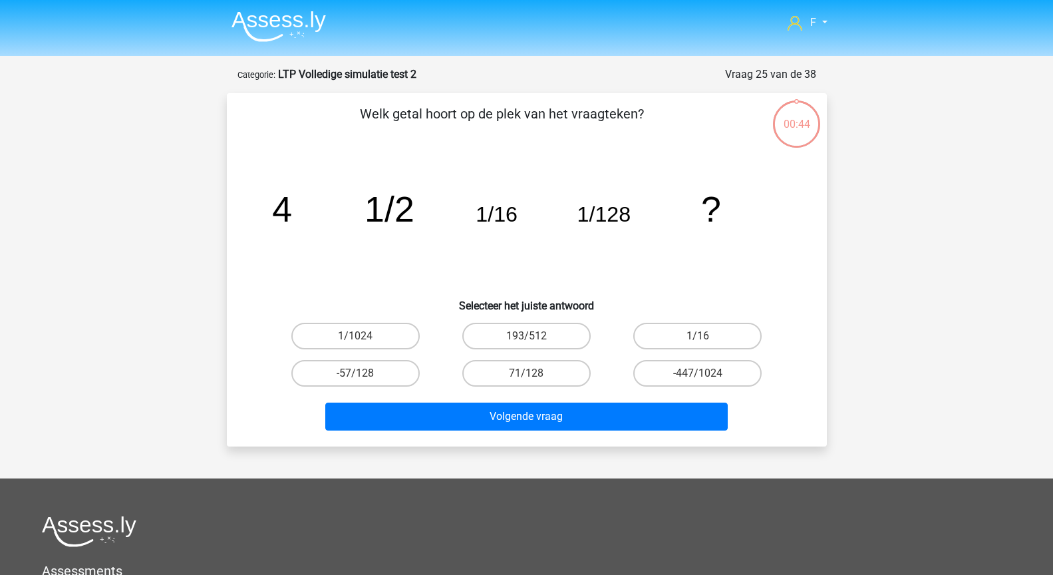
scroll to position [253, 0]
